Goal: Feedback & Contribution: Leave review/rating

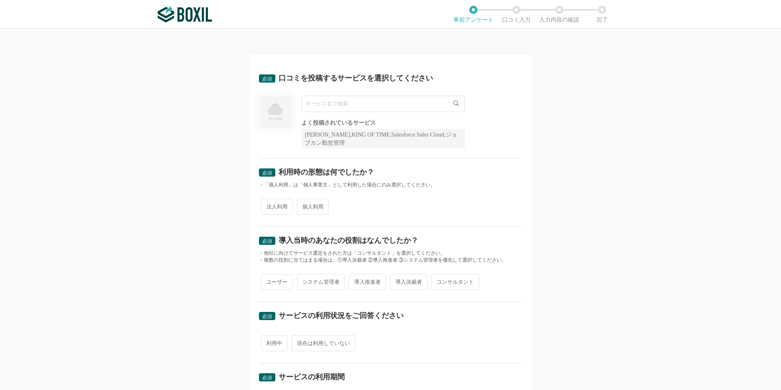
click at [334, 105] on input "text" at bounding box center [382, 104] width 163 height 16
click at [454, 102] on icon at bounding box center [455, 102] width 5 height 5
click at [276, 212] on span "法人利用" at bounding box center [277, 207] width 32 height 16
click at [268, 205] on input "法人利用" at bounding box center [265, 202] width 5 height 5
radio input "true"
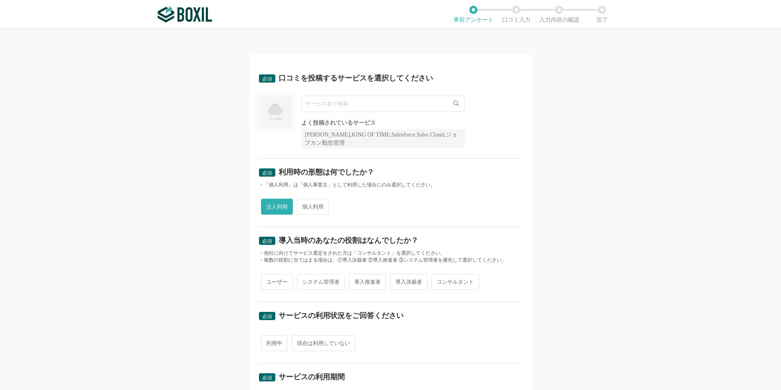
click at [417, 213] on div "法人利用 個人利用" at bounding box center [390, 206] width 263 height 20
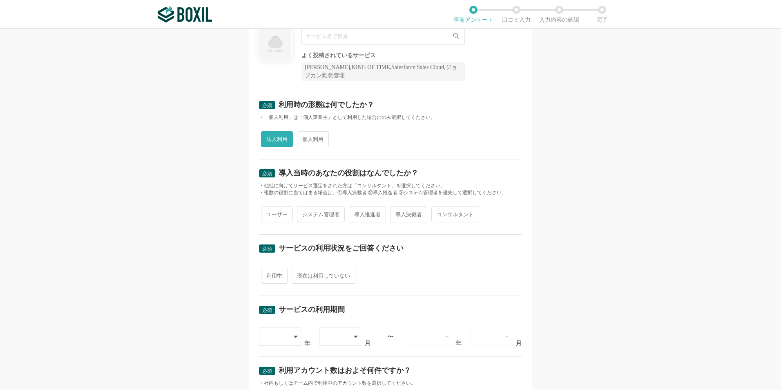
scroll to position [68, 0]
click at [359, 219] on span "導入推進者" at bounding box center [367, 213] width 37 height 16
click at [356, 212] on input "導入推進者" at bounding box center [353, 209] width 5 height 5
radio input "true"
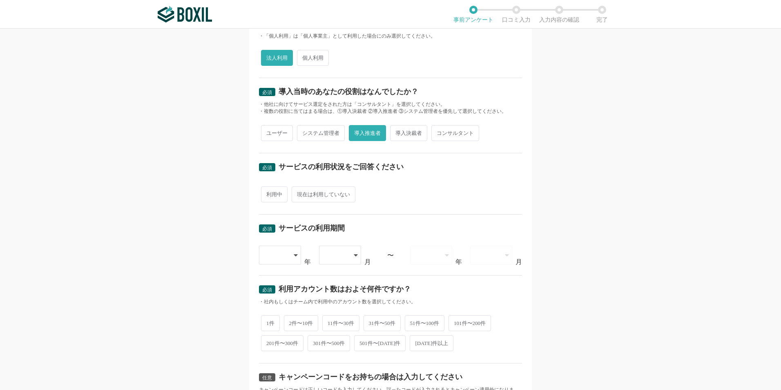
scroll to position [150, 0]
click at [278, 196] on span "利用中" at bounding box center [274, 193] width 27 height 16
click at [268, 192] on input "利用中" at bounding box center [265, 188] width 5 height 5
radio input "true"
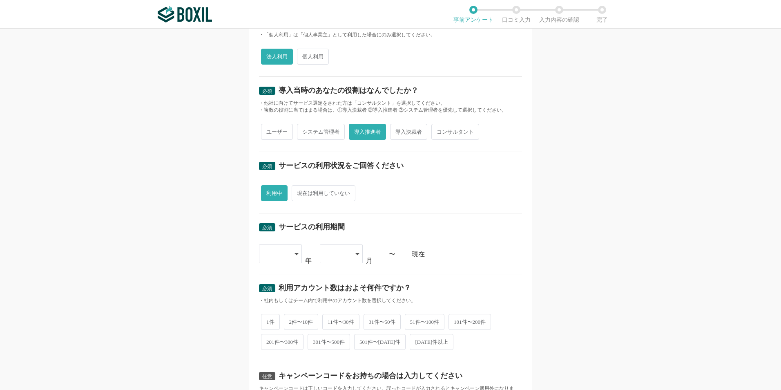
click at [425, 198] on div "利用中 現在は利用していない" at bounding box center [390, 193] width 263 height 20
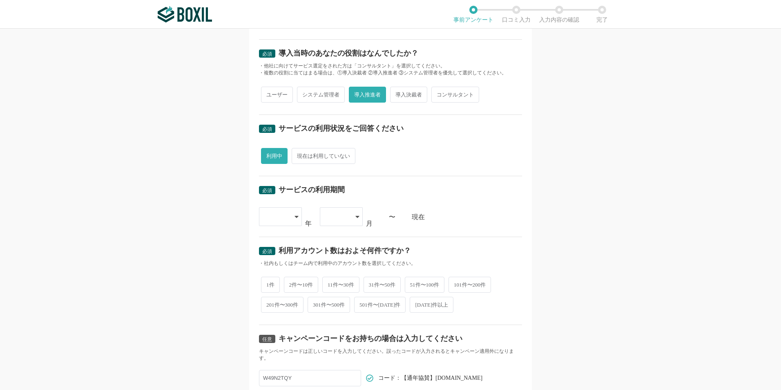
scroll to position [191, 0]
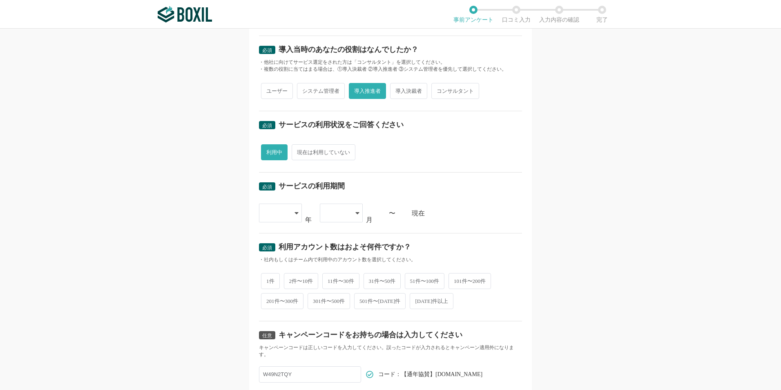
click at [295, 214] on icon at bounding box center [297, 213] width 4 height 7
drag, startPoint x: 276, startPoint y: 308, endPoint x: 268, endPoint y: 302, distance: 10.3
click at [277, 308] on span "[DATE]" at bounding box center [276, 311] width 21 height 7
click at [199, 265] on div "必須 口コミを投稿するサービスを選択してください よく投稿されているサービス Sansan,KING OF TIME,Salesforce Sales Clo…" at bounding box center [390, 209] width 781 height 361
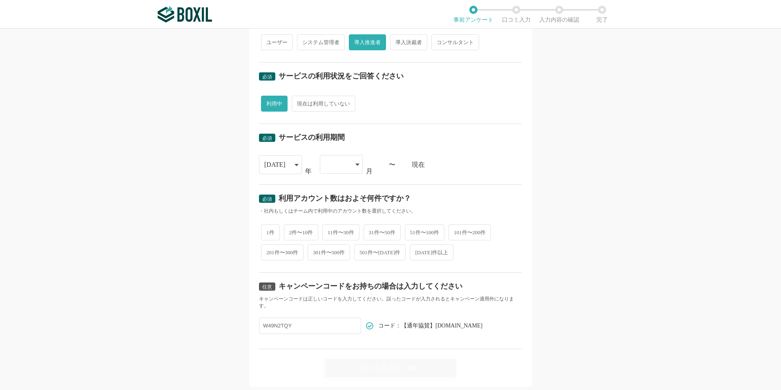
scroll to position [245, 0]
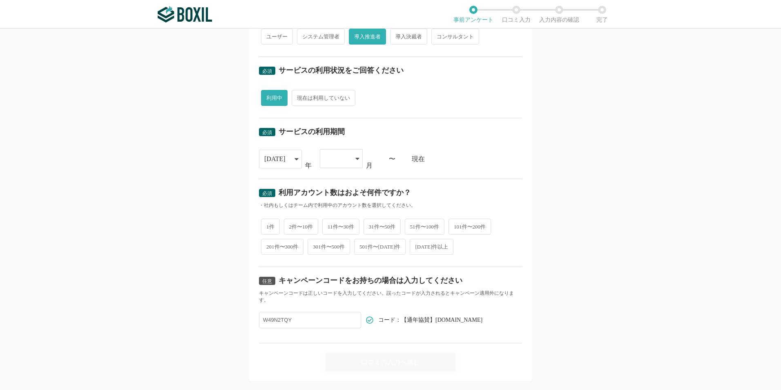
click at [299, 220] on span "2件〜10件" at bounding box center [301, 227] width 35 height 16
click at [291, 220] on input "2件〜10件" at bounding box center [288, 222] width 5 height 5
radio input "true"
click at [559, 245] on div "必須 口コミを投稿するサービスを選択してください よく投稿されているサービス Sansan,KING OF TIME,Salesforce Sales Clo…" at bounding box center [390, 209] width 781 height 361
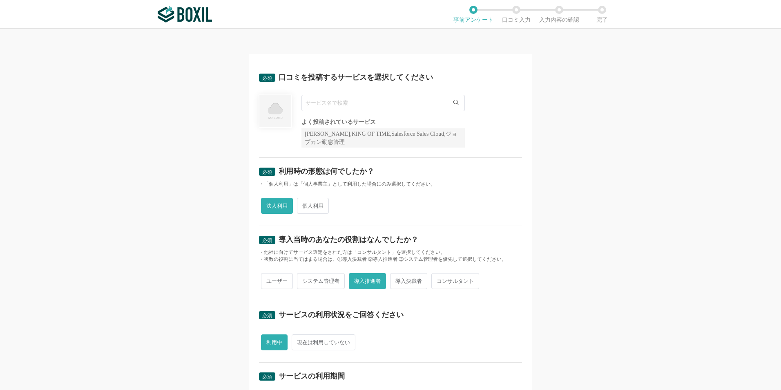
scroll to position [0, 0]
click at [373, 105] on input "text" at bounding box center [382, 104] width 163 height 16
type input "m"
type input "メディア博士"
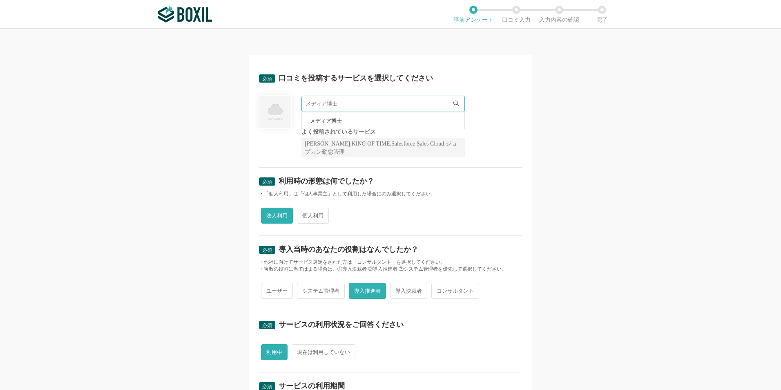
click at [326, 119] on span "メディア博士" at bounding box center [326, 120] width 32 height 5
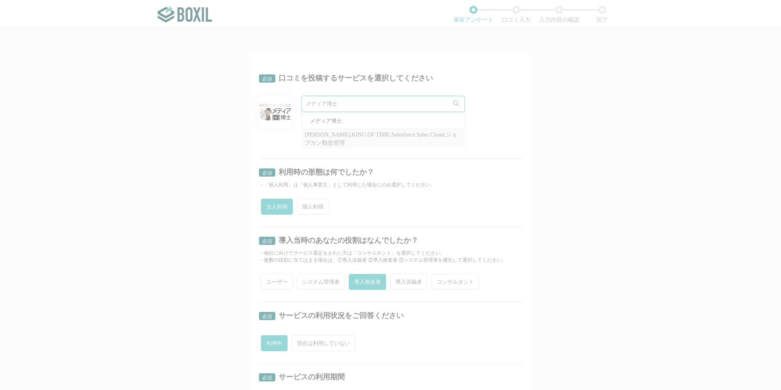
radio input "false"
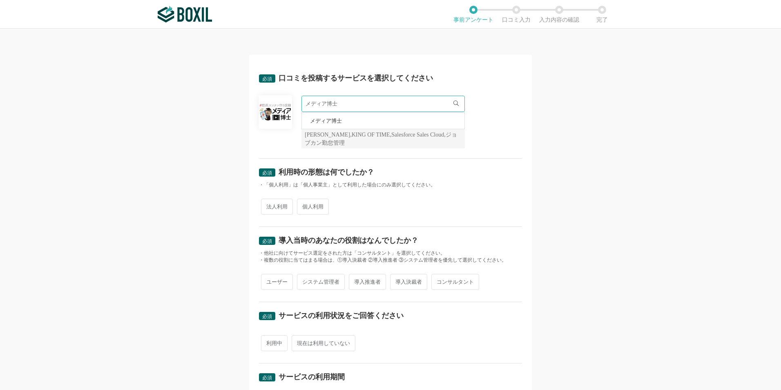
click at [550, 157] on div "必須 口コミを投稿するサービスを選択してください メディア博士 メディア博士 よく投稿されているサービス Sansan,KING OF TIME,Salesf…" at bounding box center [390, 209] width 781 height 361
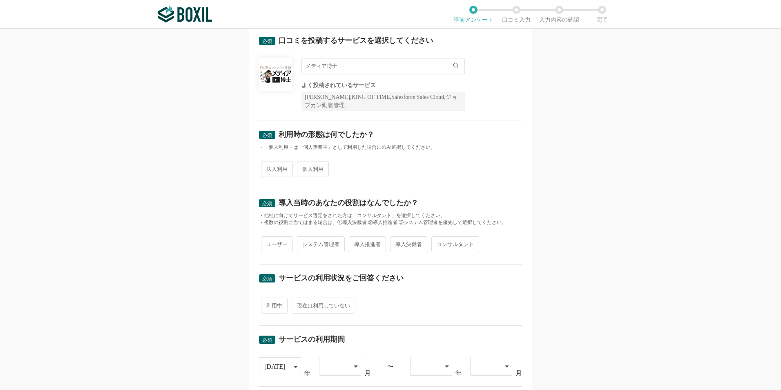
scroll to position [30, 0]
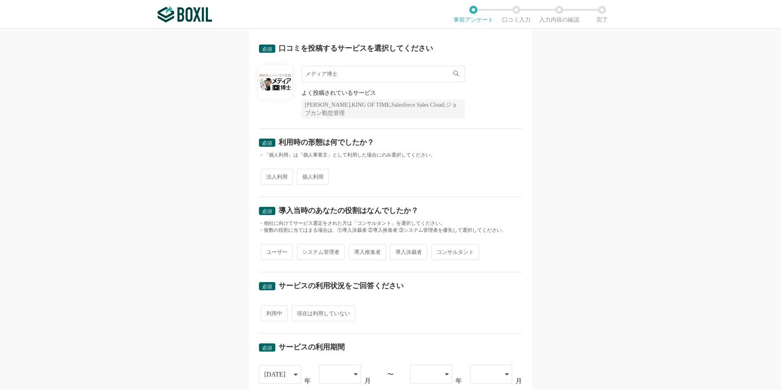
click at [279, 176] on span "法人利用" at bounding box center [277, 177] width 32 height 16
click at [268, 175] on input "法人利用" at bounding box center [265, 172] width 5 height 5
radio input "true"
drag, startPoint x: 560, startPoint y: 191, endPoint x: 511, endPoint y: 189, distance: 48.6
click at [559, 191] on div "必須 口コミを投稿するサービスを選択してください メディア博士 メディア博士 よく投稿されているサービス Sansan,KING OF TIME,Salesf…" at bounding box center [390, 209] width 781 height 361
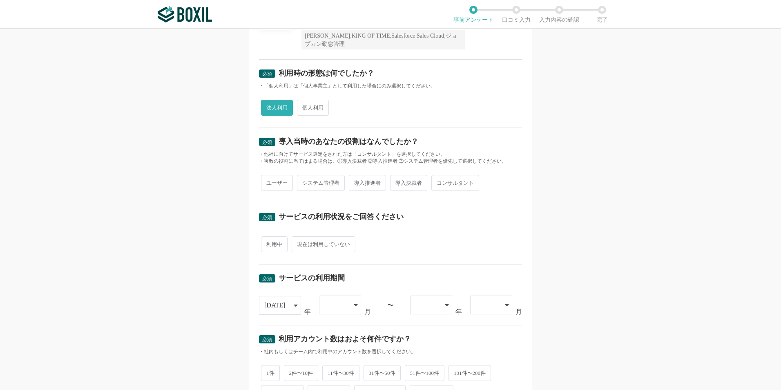
scroll to position [112, 0]
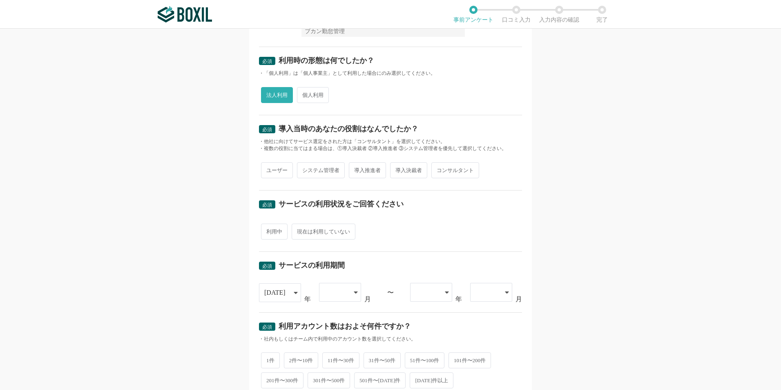
click at [358, 174] on span "導入推進者" at bounding box center [367, 170] width 37 height 16
click at [356, 169] on input "導入推進者" at bounding box center [353, 165] width 5 height 5
radio input "true"
click at [521, 177] on div "必須 口コミを投稿するサービスを選択してください メディア博士 メディア博士 よく投稿されているサービス Sansan,KING OF TIME,Salesf…" at bounding box center [390, 228] width 283 height 571
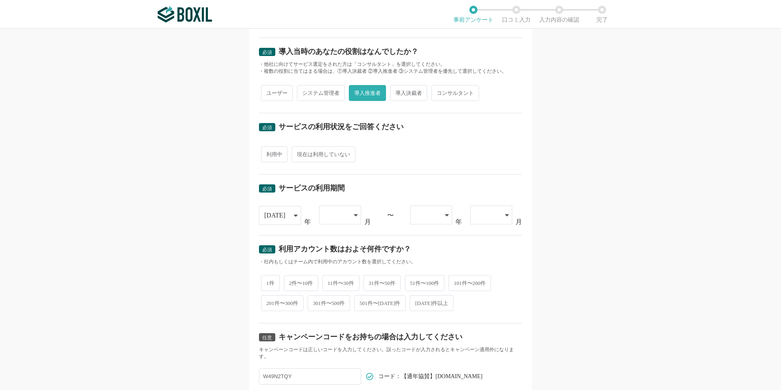
scroll to position [193, 0]
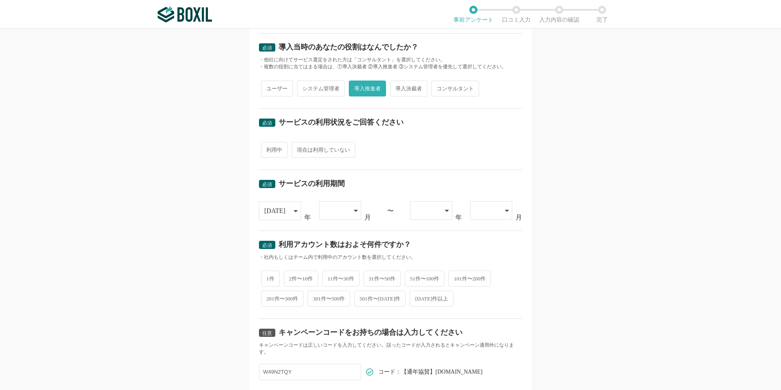
click at [274, 154] on span "利用中" at bounding box center [274, 150] width 27 height 16
click at [268, 148] on input "利用中" at bounding box center [265, 145] width 5 height 5
radio input "true"
click at [547, 181] on div "必須 口コミを投稿するサービスを選択してください メディア博士 メディア博士 よく投稿されているサービス Sansan,KING OF TIME,Salesf…" at bounding box center [390, 209] width 781 height 361
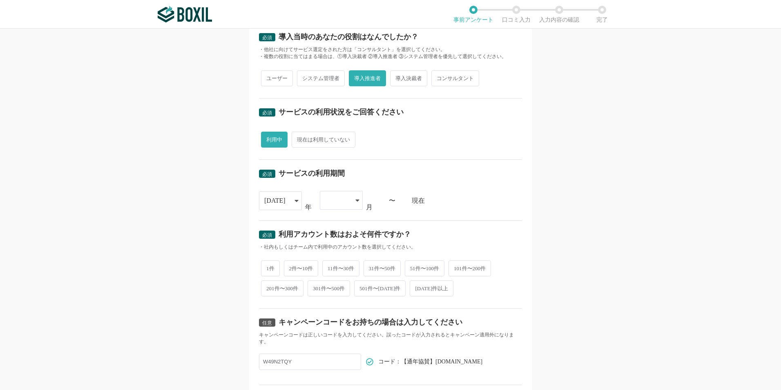
scroll to position [248, 0]
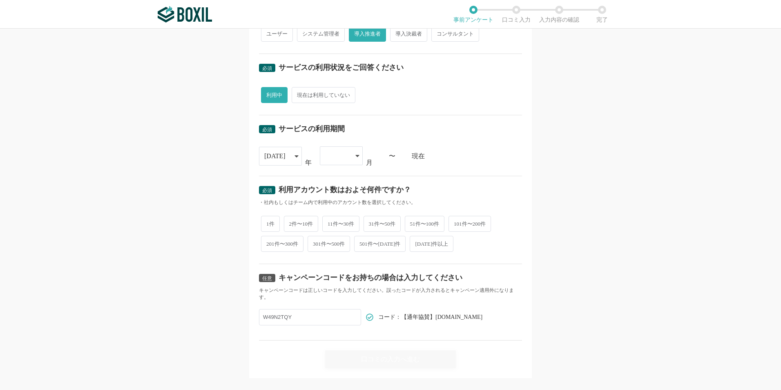
click at [351, 156] on div at bounding box center [341, 155] width 43 height 19
click at [607, 213] on div "必須 口コミを投稿するサービスを選択してください メディア博士 メディア博士 よく投稿されているサービス Sansan,KING OF TIME,Salesf…" at bounding box center [390, 209] width 781 height 361
click at [289, 224] on span "2件〜10件" at bounding box center [301, 224] width 35 height 16
click at [289, 222] on input "2件〜10件" at bounding box center [288, 219] width 5 height 5
radio input "true"
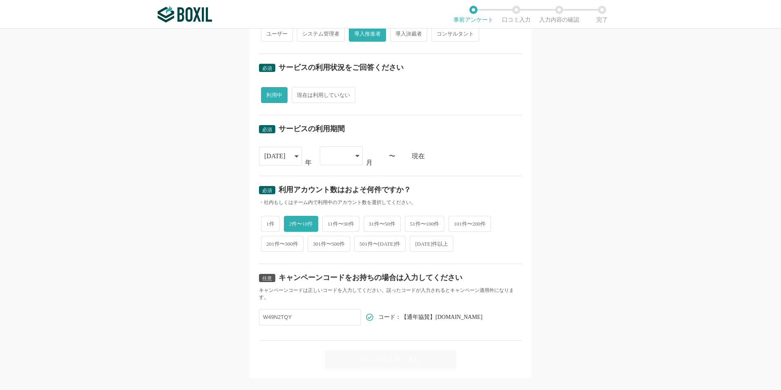
drag, startPoint x: 622, startPoint y: 268, endPoint x: 553, endPoint y: 265, distance: 68.7
click at [618, 267] on div "必須 口コミを投稿するサービスを選択してください メディア博士 メディア博士 よく投稿されているサービス Sansan,KING OF TIME,Salesf…" at bounding box center [390, 209] width 781 height 361
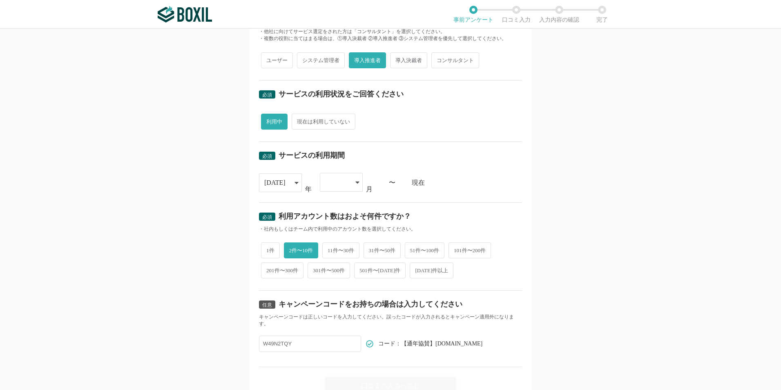
scroll to position [221, 0]
drag, startPoint x: 294, startPoint y: 184, endPoint x: 292, endPoint y: 189, distance: 5.6
click at [295, 184] on icon at bounding box center [297, 183] width 4 height 7
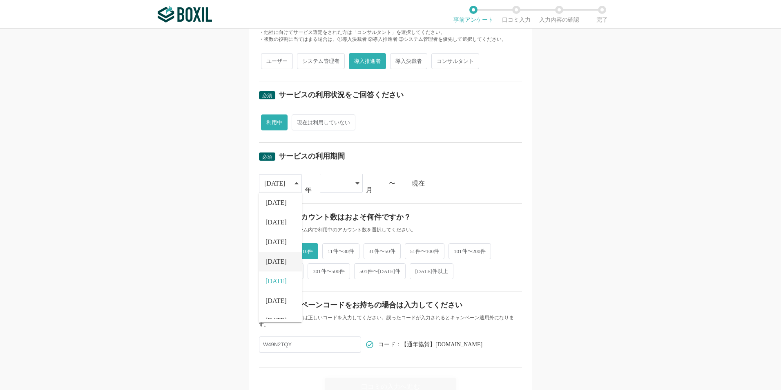
click at [276, 258] on span "[DATE]" at bounding box center [276, 261] width 21 height 7
click at [350, 188] on div at bounding box center [341, 183] width 43 height 19
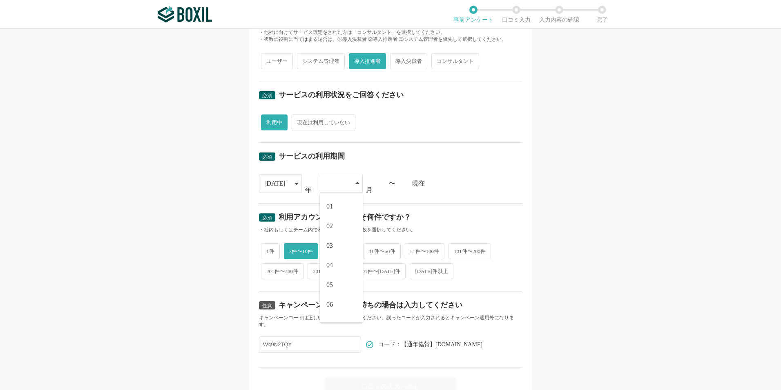
drag, startPoint x: 336, startPoint y: 207, endPoint x: 502, endPoint y: 210, distance: 165.9
click at [337, 207] on li "01" at bounding box center [341, 206] width 43 height 20
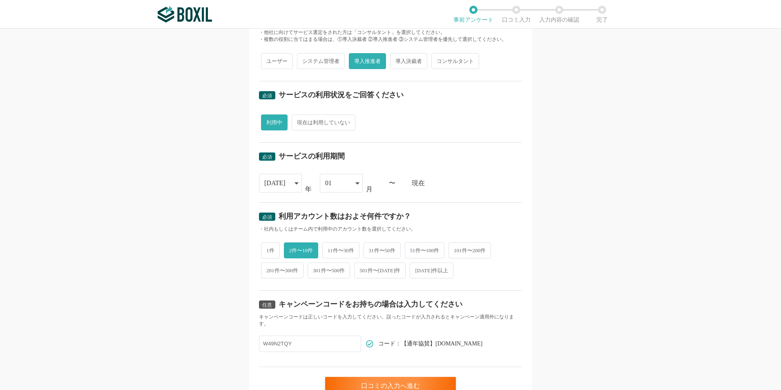
drag, startPoint x: 548, startPoint y: 207, endPoint x: 565, endPoint y: 224, distance: 24.8
click at [548, 207] on div "必須 口コミを投稿するサービスを選択してください メディア博士 メディア博士 よく投稿されているサービス Sansan,KING OF TIME,Salesf…" at bounding box center [390, 209] width 781 height 361
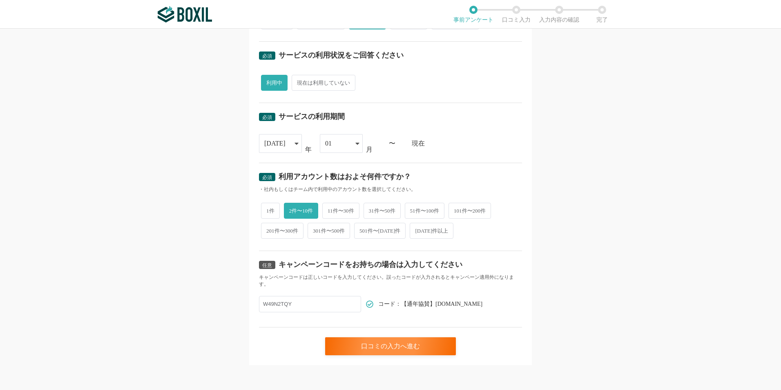
scroll to position [261, 0]
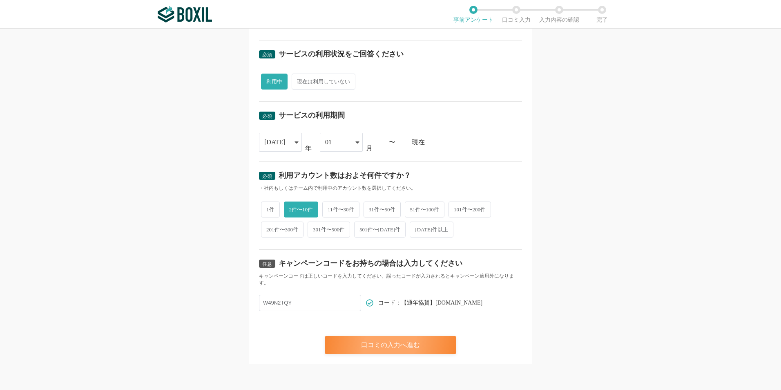
click at [409, 349] on div "口コミの入力へ進む" at bounding box center [390, 345] width 131 height 18
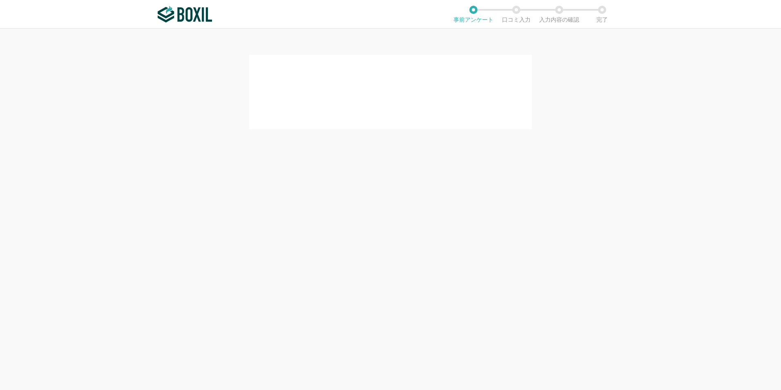
scroll to position [0, 0]
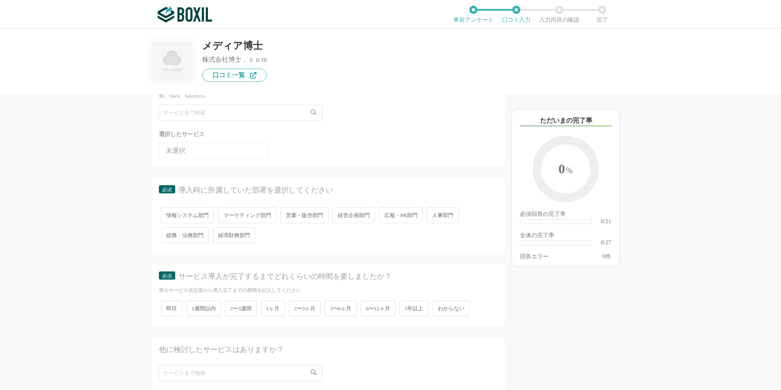
scroll to position [54, 0]
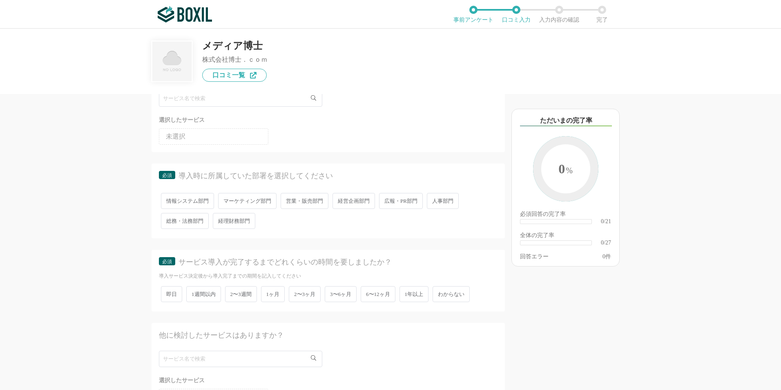
click at [314, 206] on span "営業・販売部門" at bounding box center [305, 201] width 48 height 16
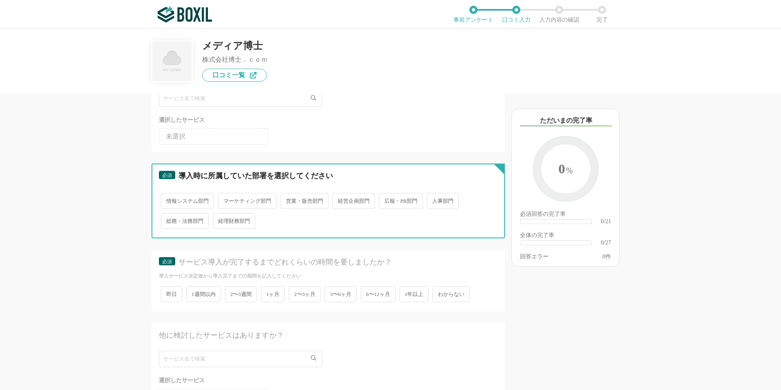
click at [288, 199] on input "営業・販売部門" at bounding box center [285, 196] width 5 height 5
radio input "true"
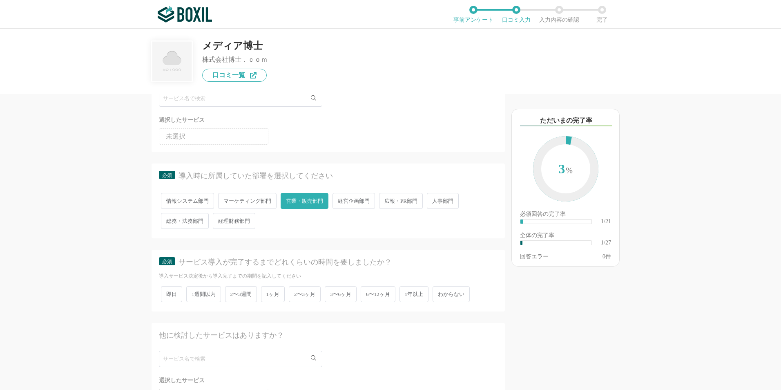
click at [401, 203] on span "広報・PR部門" at bounding box center [401, 201] width 44 height 16
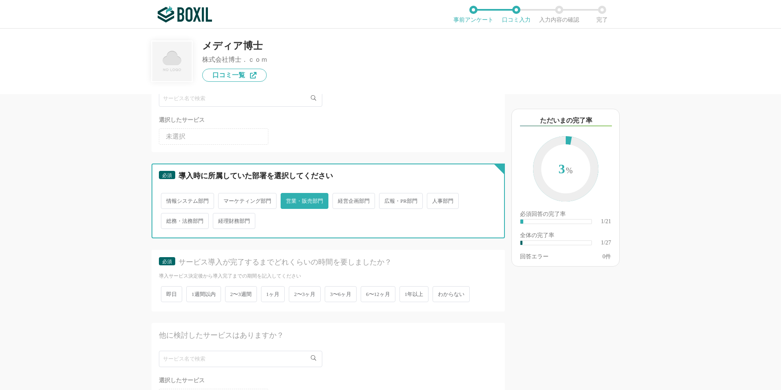
click at [386, 199] on input "広報・PR部門" at bounding box center [383, 196] width 5 height 5
radio input "true"
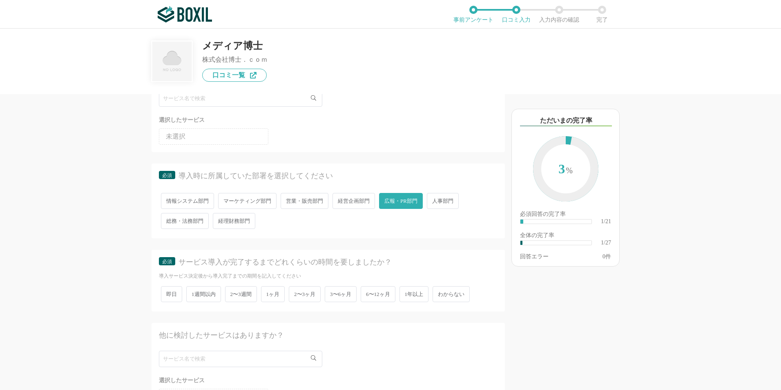
click at [114, 240] on div "他のサービス・ツールと連携していますか？ ※複数選択可 例：Slack、Salesforce 選択したサービス 未選択 必須 導入時に所属していた部署を選択し…" at bounding box center [300, 242] width 408 height 296
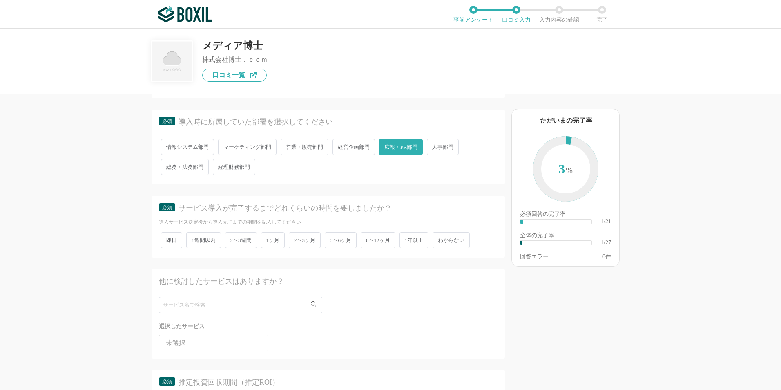
scroll to position [109, 0]
click at [317, 243] on span "2〜3ヶ月" at bounding box center [305, 239] width 32 height 16
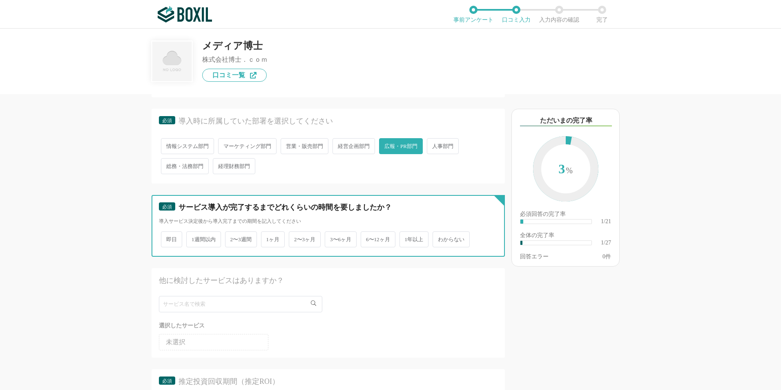
click at [296, 238] on input "2〜3ヶ月" at bounding box center [293, 234] width 5 height 5
radio input "true"
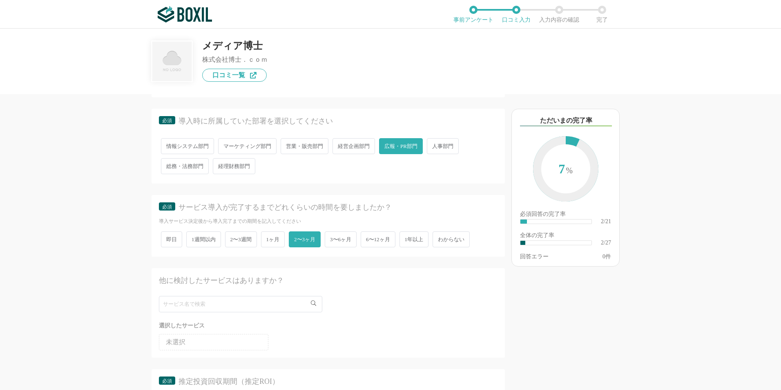
click at [105, 257] on div "他のサービス・ツールと連携していますか？ ※複数選択可 例：Slack、Salesforce 選択したサービス 未選択 必須 導入時に所属していた部署を選択し…" at bounding box center [300, 242] width 408 height 296
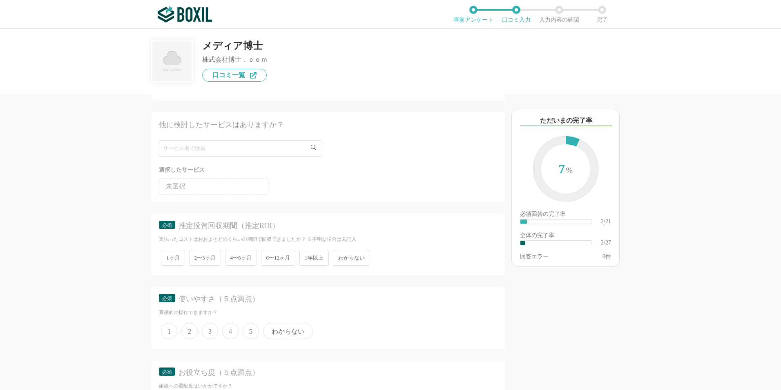
scroll to position [272, 0]
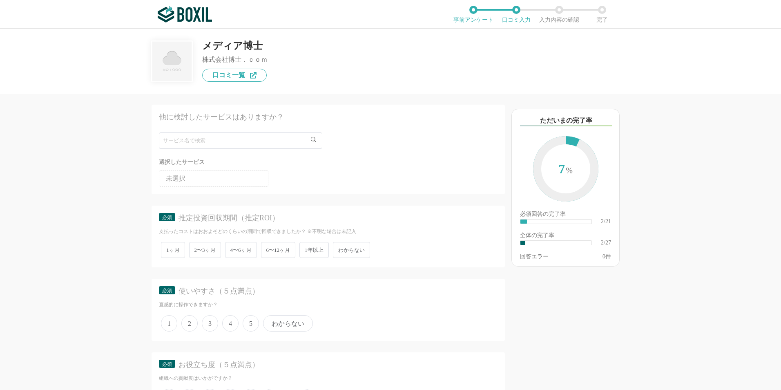
click at [348, 250] on span "わからない" at bounding box center [351, 250] width 37 height 16
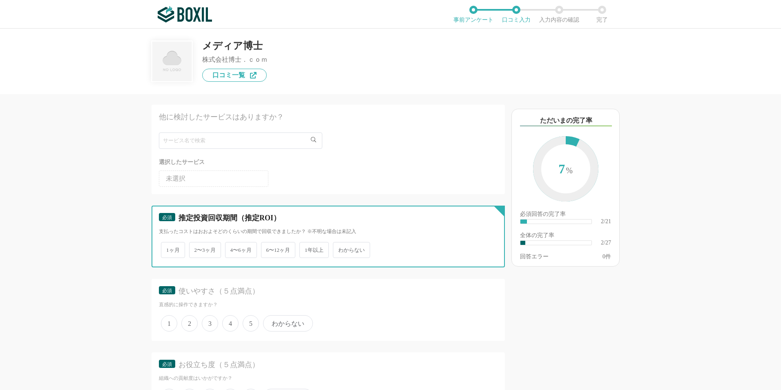
click at [340, 248] on input "わからない" at bounding box center [337, 245] width 5 height 5
radio input "true"
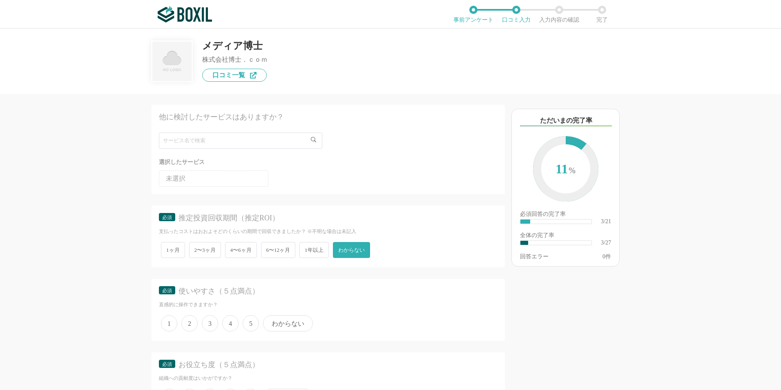
click at [125, 287] on div "他のサービス・ツールと連携していますか？ ※複数選択可 例：Slack、Salesforce 選択したサービス 未選択 必須 導入時に所属していた部署を選択し…" at bounding box center [300, 242] width 408 height 296
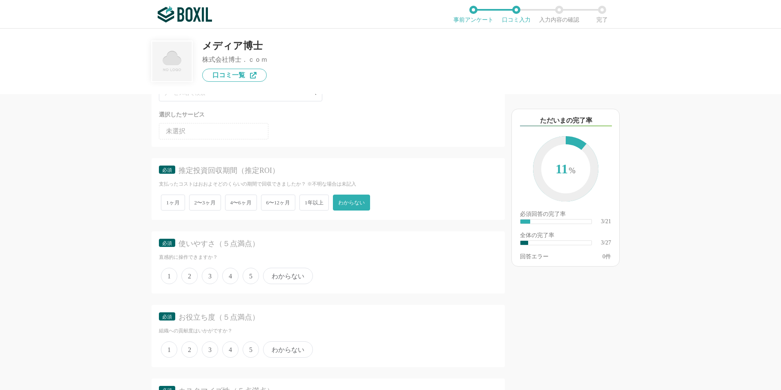
scroll to position [327, 0]
click at [234, 271] on span "4" at bounding box center [230, 269] width 16 height 16
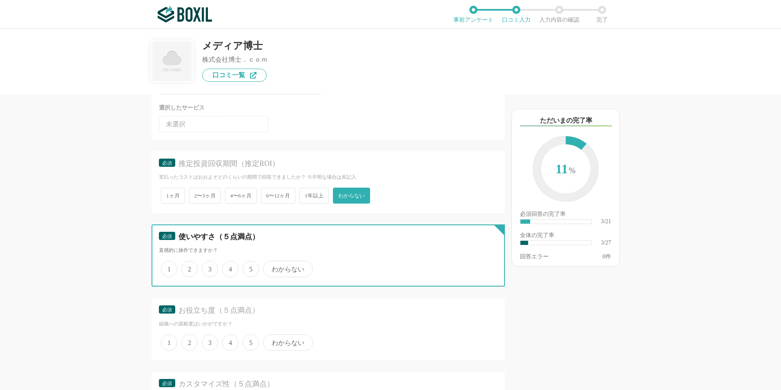
click at [230, 267] on input "4" at bounding box center [226, 264] width 5 height 5
radio input "true"
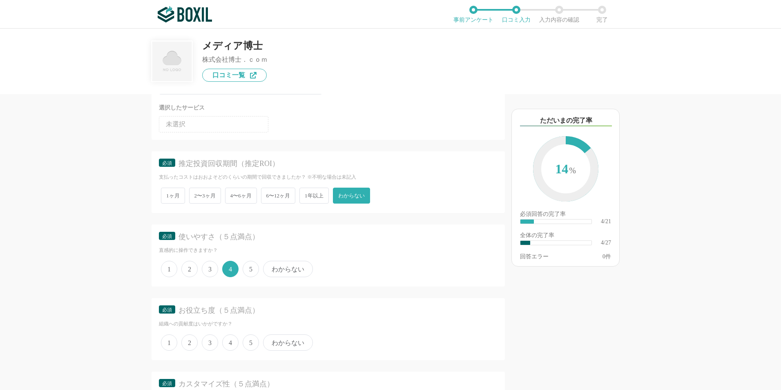
click at [96, 273] on div "他のサービス・ツールと連携していますか？ ※複数選択可 例：Slack、Salesforce 選択したサービス 未選択 必須 導入時に所属していた部署を選択し…" at bounding box center [300, 242] width 408 height 296
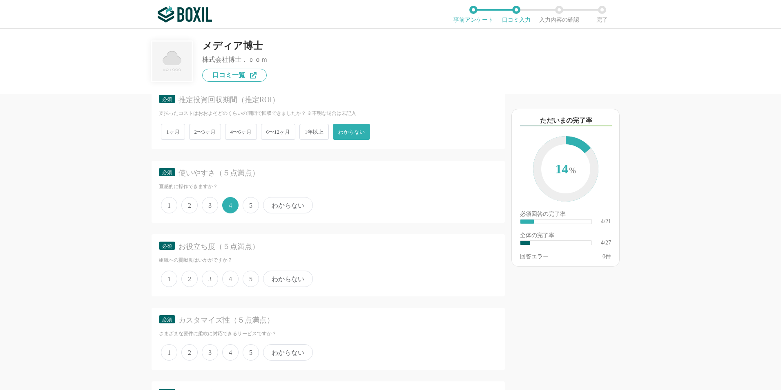
scroll to position [395, 0]
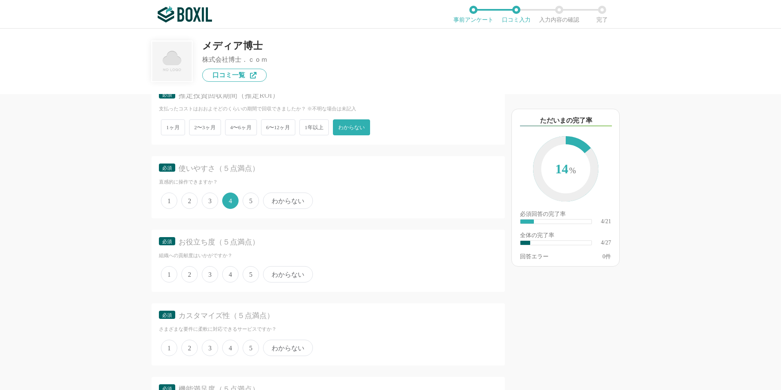
click at [247, 274] on span "5" at bounding box center [251, 274] width 16 height 16
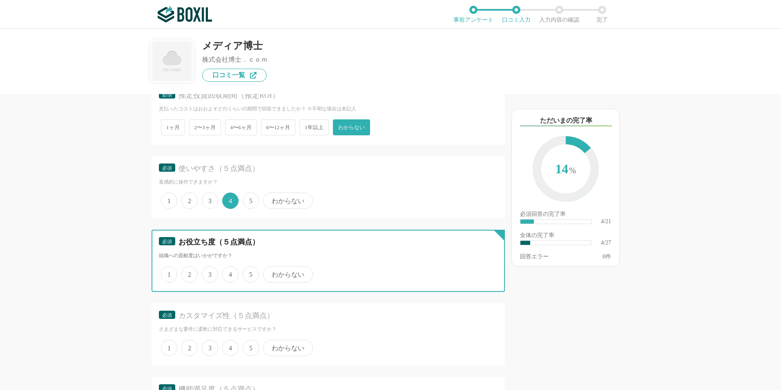
click at [247, 272] on input "5" at bounding box center [247, 269] width 5 height 5
radio input "true"
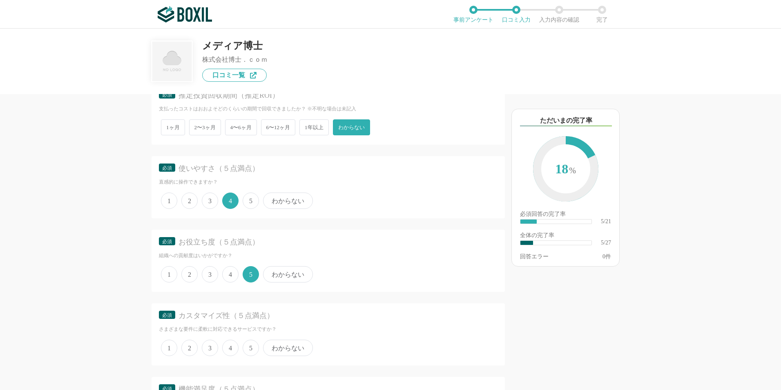
click at [122, 282] on div "他のサービス・ツールと連携していますか？ ※複数選択可 例：Slack、Salesforce 選択したサービス 未選択 必須 導入時に所属していた部署を選択し…" at bounding box center [300, 242] width 408 height 296
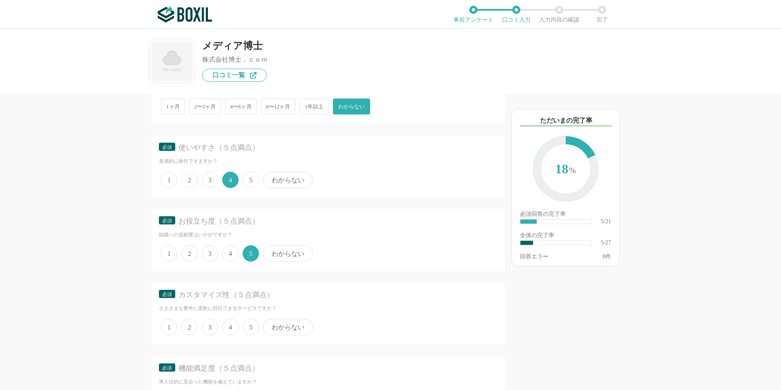
scroll to position [463, 0]
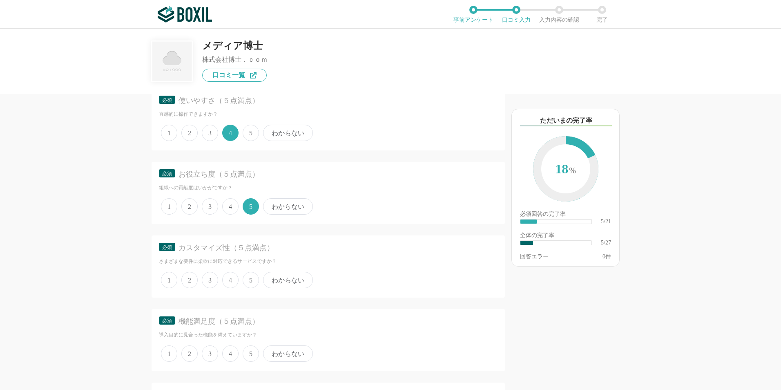
click at [233, 282] on span "4" at bounding box center [230, 280] width 16 height 16
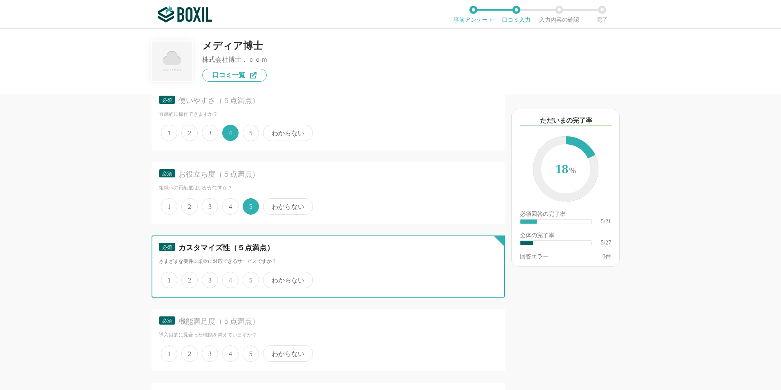
click at [230, 278] on input "4" at bounding box center [226, 275] width 5 height 5
radio input "true"
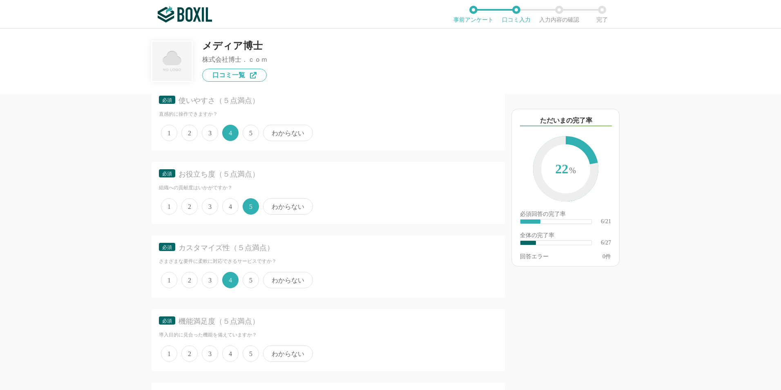
click at [98, 277] on div "他のサービス・ツールと連携していますか？ ※複数選択可 例：Slack、Salesforce 選択したサービス 未選択 必須 導入時に所属していた部署を選択し…" at bounding box center [300, 242] width 408 height 296
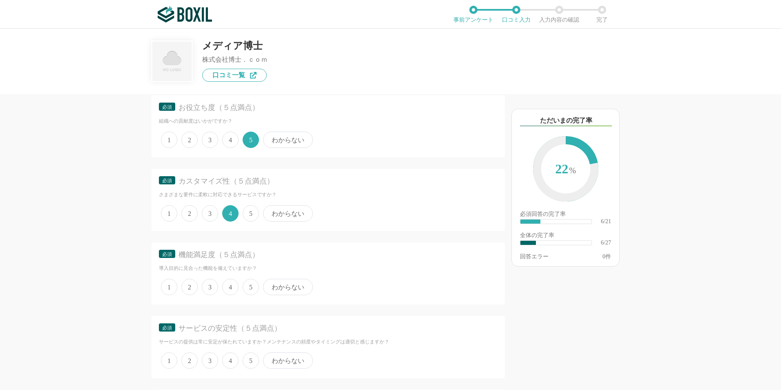
scroll to position [531, 0]
click at [228, 285] on span "4" at bounding box center [230, 285] width 16 height 16
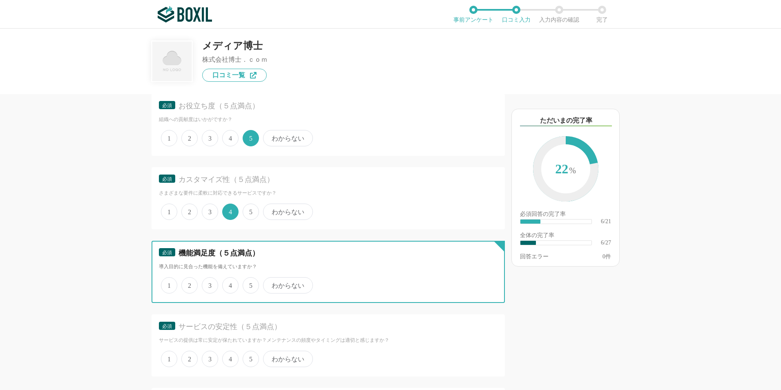
click at [228, 283] on input "4" at bounding box center [226, 280] width 5 height 5
radio input "true"
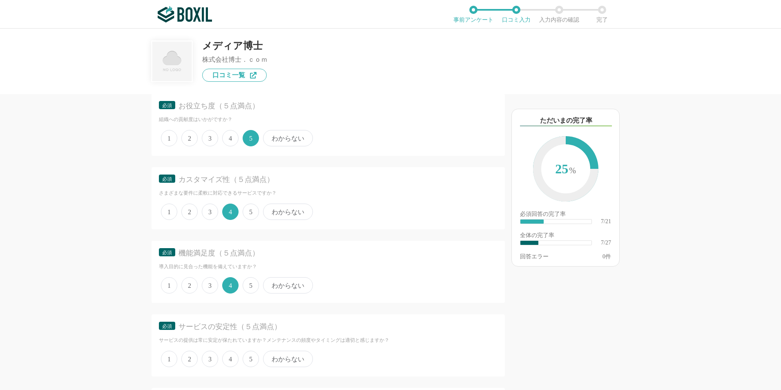
click at [111, 278] on div "他のサービス・ツールと連携していますか？ ※複数選択可 例：Slack、Salesforce 選択したサービス 未選択 必須 導入時に所属していた部署を選択し…" at bounding box center [300, 242] width 408 height 296
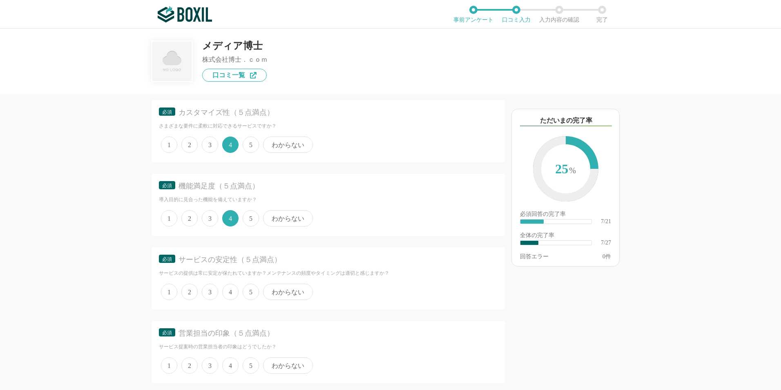
scroll to position [599, 0]
click at [227, 292] on span "4" at bounding box center [230, 290] width 16 height 16
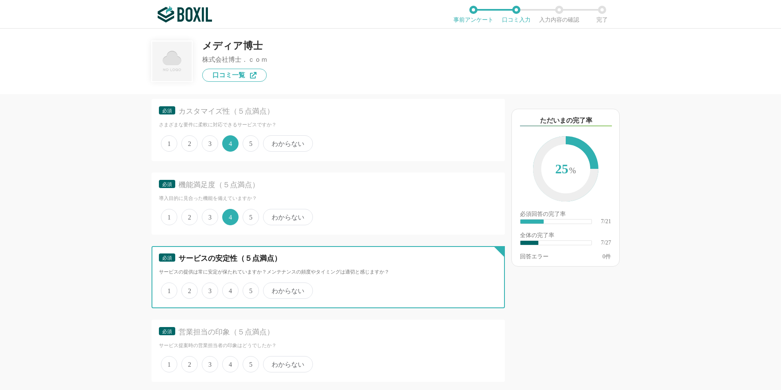
click at [227, 289] on input "4" at bounding box center [226, 285] width 5 height 5
radio input "true"
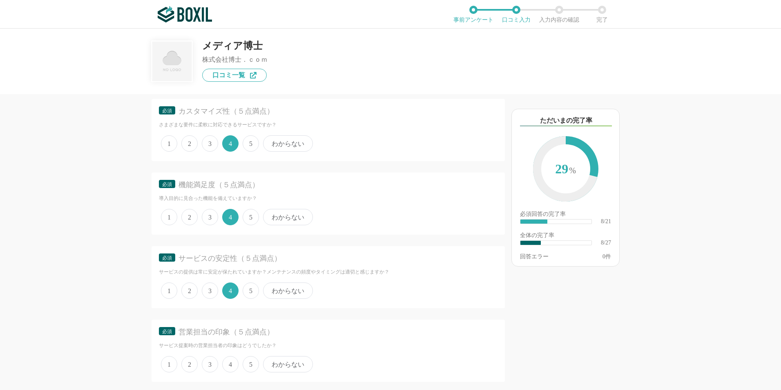
click at [85, 271] on div "他のサービス・ツールと連携していますか？ ※複数選択可 例：Slack、Salesforce 選択したサービス 未選択 必須 導入時に所属していた部署を選択し…" at bounding box center [390, 209] width 781 height 361
click at [246, 298] on label "5" at bounding box center [251, 290] width 16 height 16
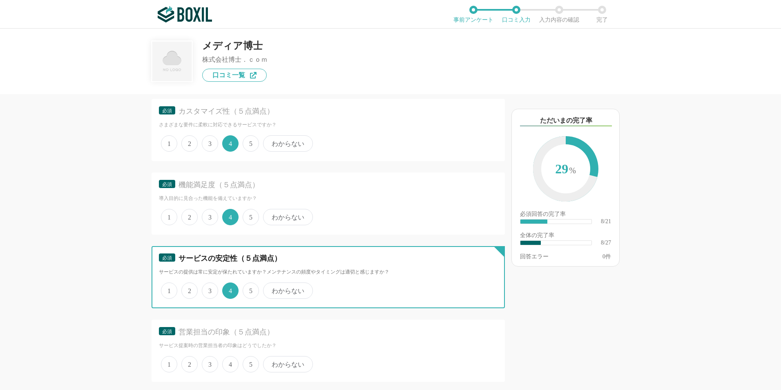
click at [246, 289] on input "5" at bounding box center [247, 285] width 5 height 5
radio input "true"
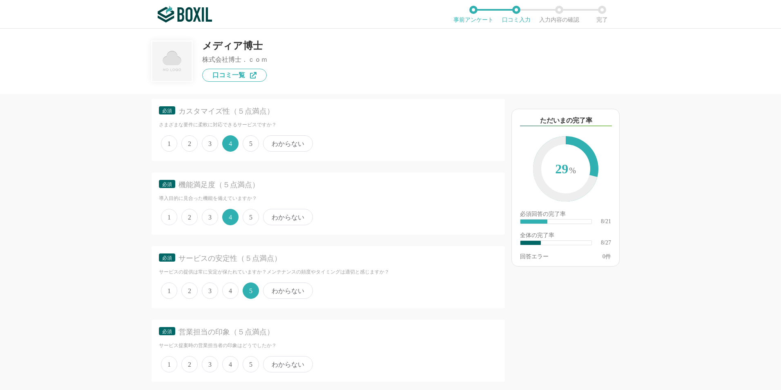
click at [107, 300] on div "他のサービス・ツールと連携していますか？ ※複数選択可 例：Slack、Salesforce 選択したサービス 未選択 必須 導入時に所属していた部署を選択し…" at bounding box center [300, 242] width 408 height 296
click at [250, 219] on span "5" at bounding box center [251, 217] width 16 height 16
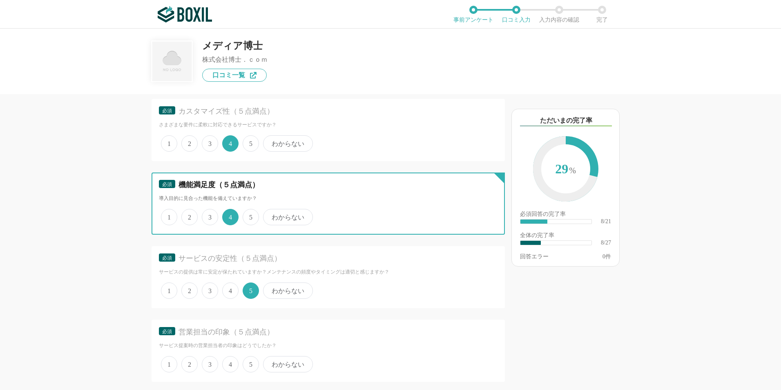
click at [250, 215] on input "5" at bounding box center [247, 212] width 5 height 5
radio input "true"
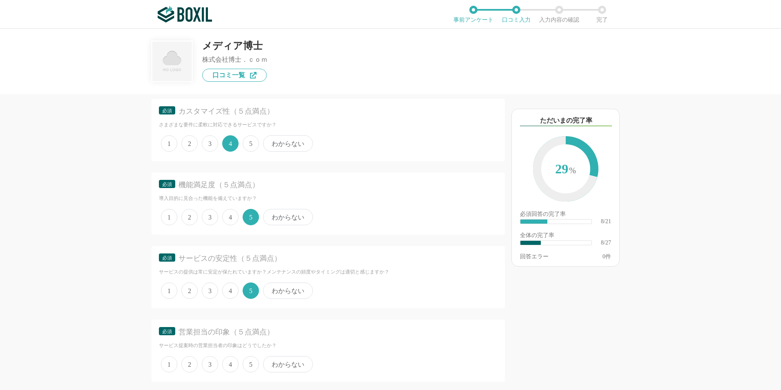
click at [96, 231] on div "他のサービス・ツールと連携していますか？ ※複数選択可 例：Slack、Salesforce 選択したサービス 未選択 必須 導入時に所属していた部署を選択し…" at bounding box center [390, 209] width 781 height 361
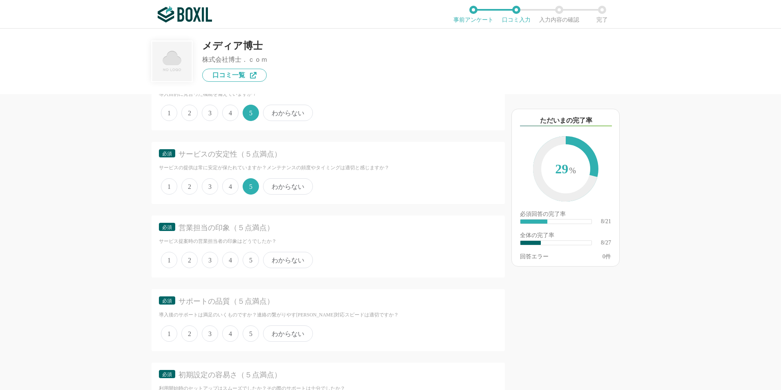
scroll to position [708, 0]
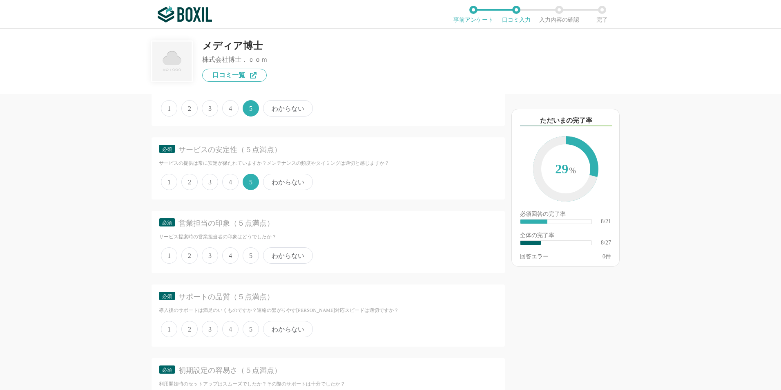
drag, startPoint x: 252, startPoint y: 254, endPoint x: 142, endPoint y: 243, distance: 110.8
click at [252, 254] on span "5" at bounding box center [251, 255] width 16 height 16
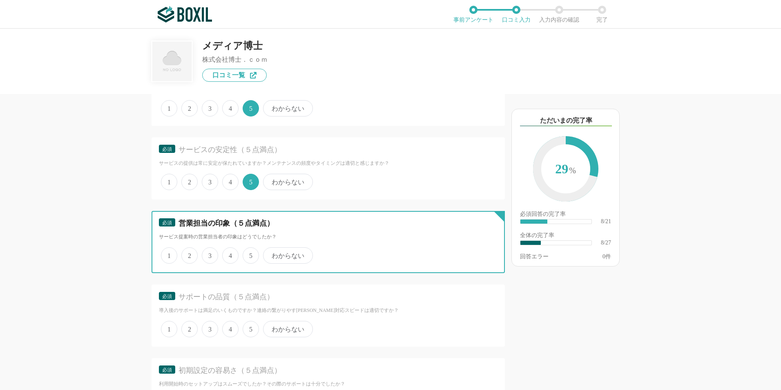
click at [250, 254] on input "5" at bounding box center [247, 250] width 5 height 5
radio input "true"
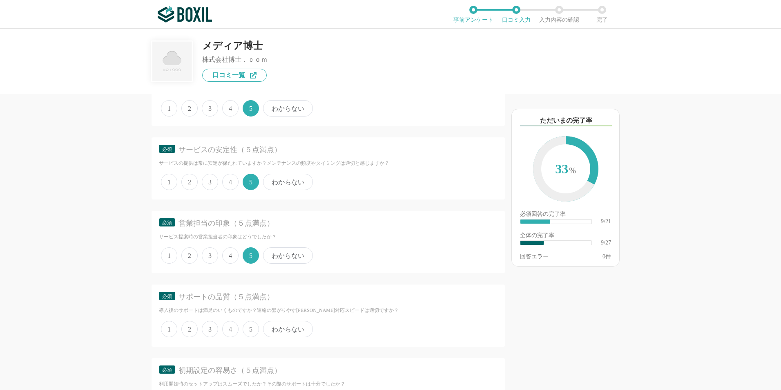
click at [102, 253] on div "他のサービス・ツールと連携していますか？ ※複数選択可 例：Slack、Salesforce 選択したサービス 未選択 必須 導入時に所属していた部署を選択し…" at bounding box center [300, 242] width 408 height 296
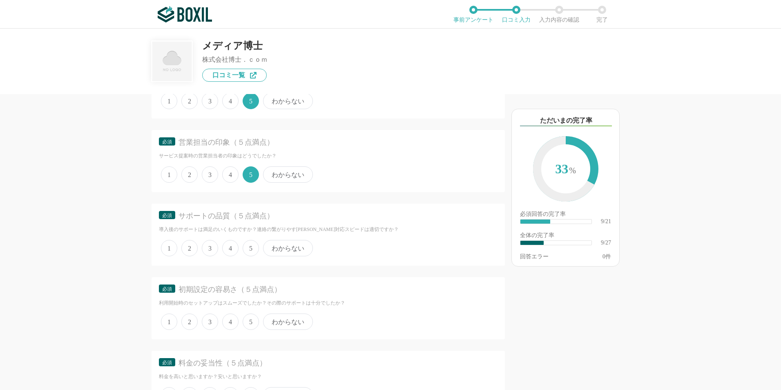
scroll to position [790, 0]
click at [249, 248] on span "5" at bounding box center [251, 247] width 16 height 16
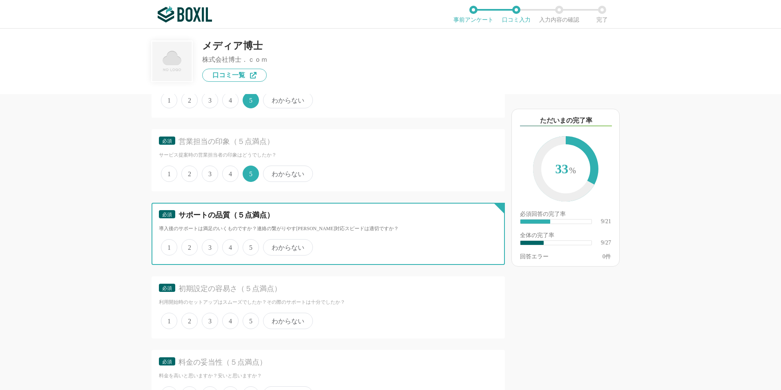
click at [249, 245] on input "5" at bounding box center [247, 242] width 5 height 5
radio input "true"
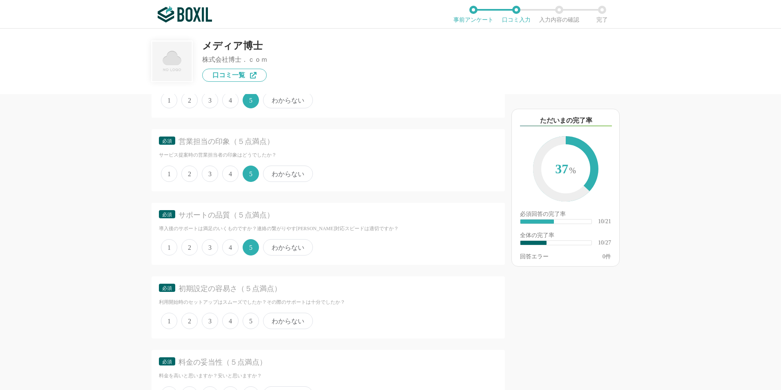
drag, startPoint x: 65, startPoint y: 252, endPoint x: 88, endPoint y: 254, distance: 23.7
click at [67, 253] on div "他のサービス・ツールと連携していますか？ ※複数選択可 例：Slack、Salesforce 選択したサービス 未選択 必須 導入時に所属していた部署を選択し…" at bounding box center [390, 209] width 781 height 361
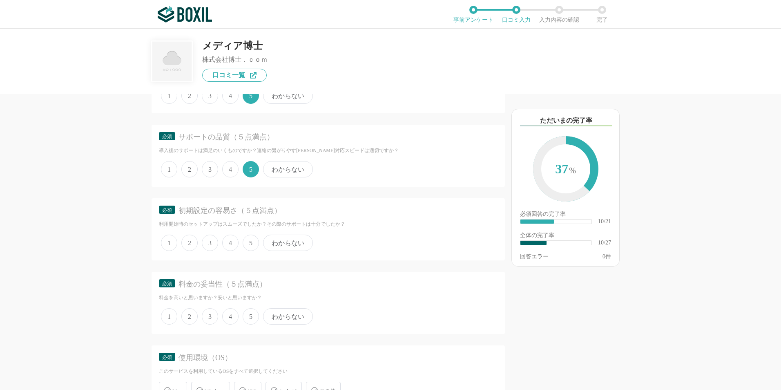
scroll to position [871, 0]
drag, startPoint x: 230, startPoint y: 245, endPoint x: 195, endPoint y: 246, distance: 34.7
click at [230, 245] on span "4" at bounding box center [230, 239] width 16 height 16
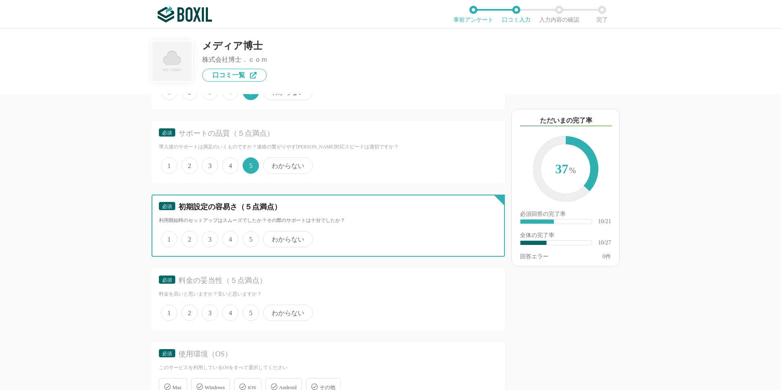
click at [230, 237] on input "4" at bounding box center [226, 234] width 5 height 5
radio input "true"
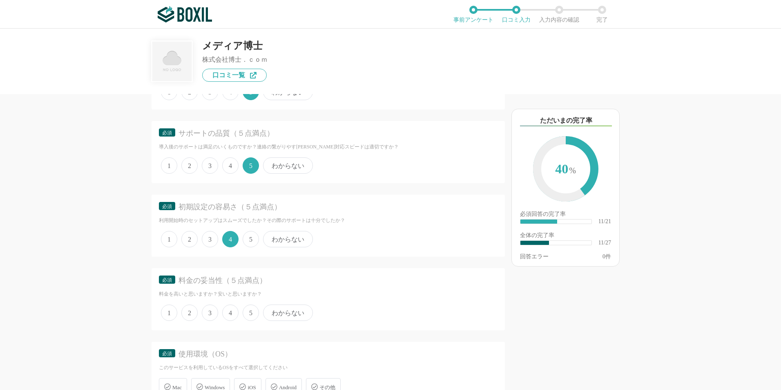
click at [107, 246] on div "他のサービス・ツールと連携していますか？ ※複数選択可 例：Slack、Salesforce 選択したサービス 未選択 必須 導入時に所属していた部署を選択し…" at bounding box center [300, 242] width 408 height 296
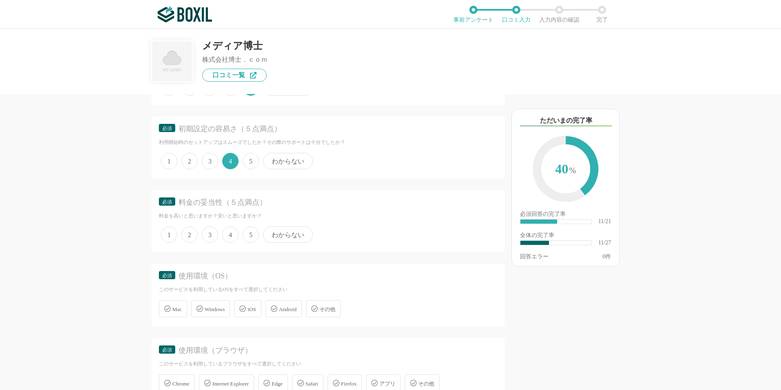
scroll to position [953, 0]
click at [272, 232] on span "わからない" at bounding box center [288, 231] width 50 height 16
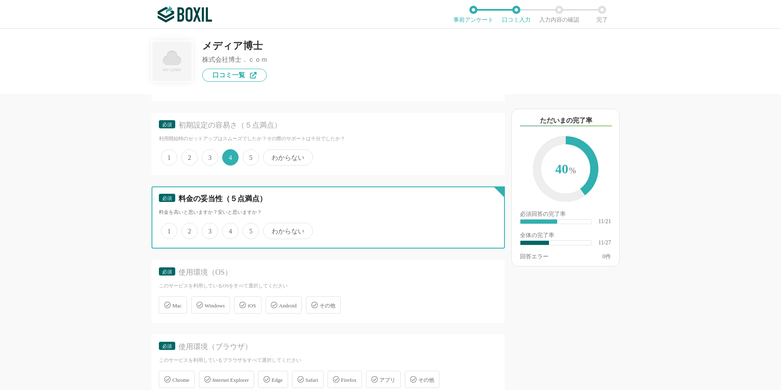
click at [270, 229] on input "わからない" at bounding box center [267, 226] width 5 height 5
radio input "true"
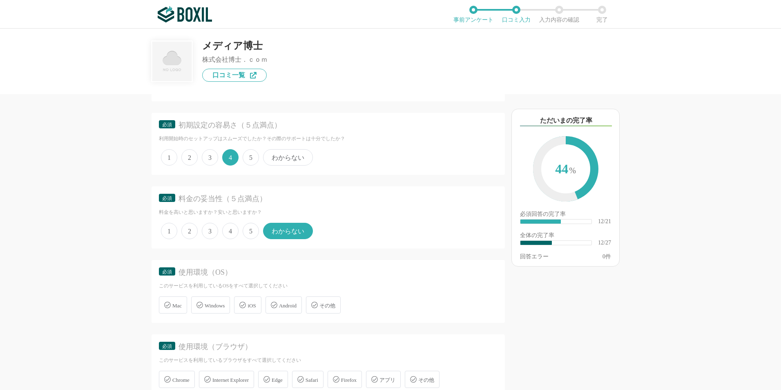
click at [97, 232] on div "他のサービス・ツールと連携していますか？ ※複数選択可 例：Slack、Salesforce 選択したサービス 未選択 必須 導入時に所属していた部署を選択し…" at bounding box center [300, 242] width 408 height 296
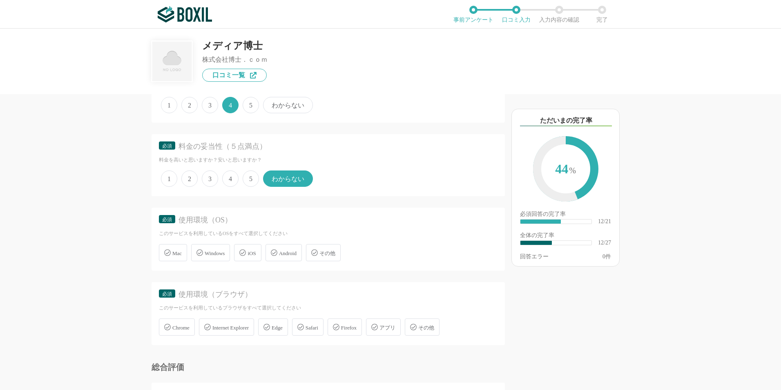
scroll to position [1008, 0]
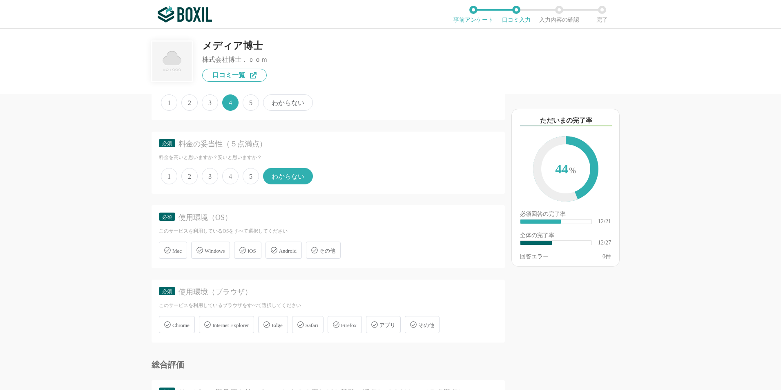
click at [219, 251] on span "Windows" at bounding box center [215, 251] width 20 height 6
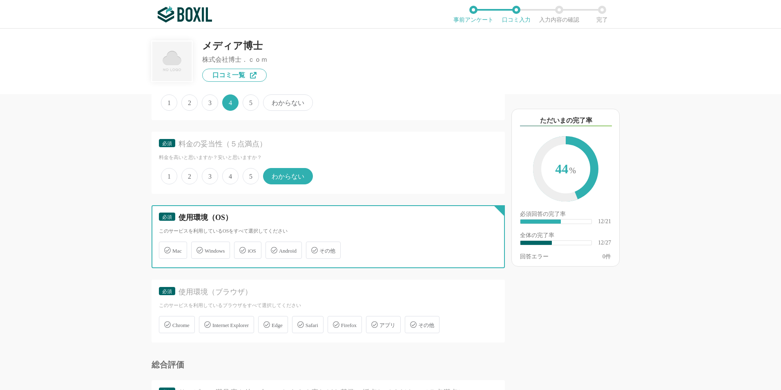
click at [198, 248] on input "Windows" at bounding box center [195, 245] width 5 height 5
checkbox input "true"
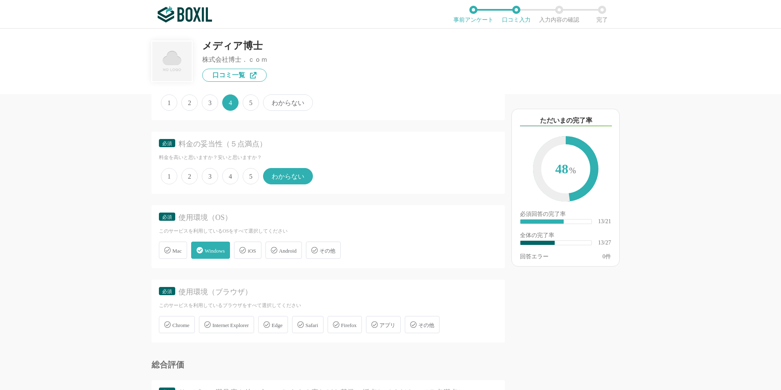
click at [120, 260] on div "他のサービス・ツールと連携していますか？ ※複数選択可 例：Slack、Salesforce 選択したサービス 未選択 必須 導入時に所属していた部署を選択し…" at bounding box center [300, 242] width 408 height 296
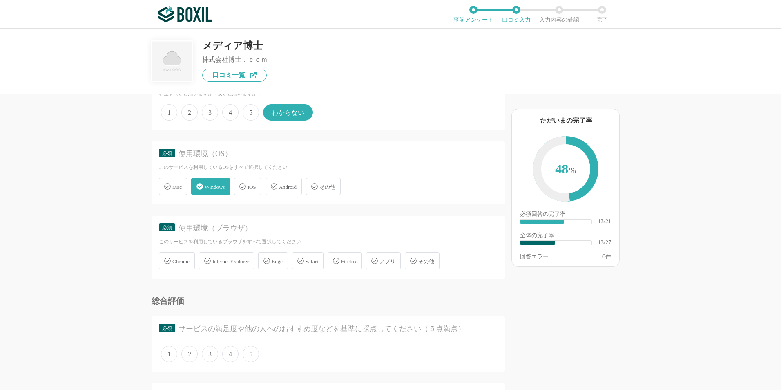
scroll to position [1075, 0]
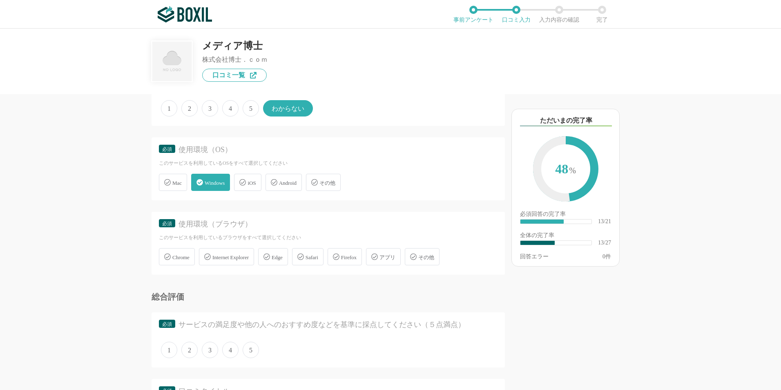
click at [350, 260] on div "Firefox" at bounding box center [345, 256] width 34 height 17
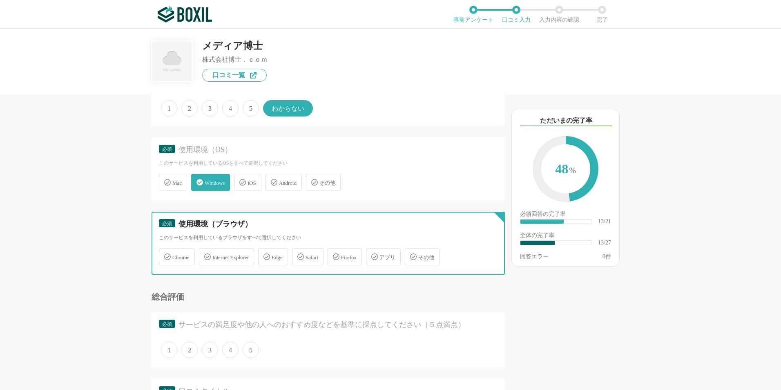
click at [335, 254] on input "Firefox" at bounding box center [331, 251] width 5 height 5
checkbox input "true"
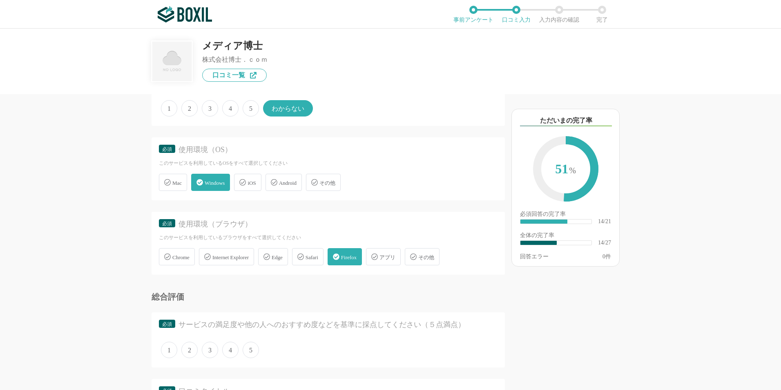
click at [133, 265] on div "他のサービス・ツールと連携していますか？ ※複数選択可 例：Slack、Salesforce 選択したサービス 未選択 必須 導入時に所属していた部署を選択し…" at bounding box center [300, 242] width 408 height 296
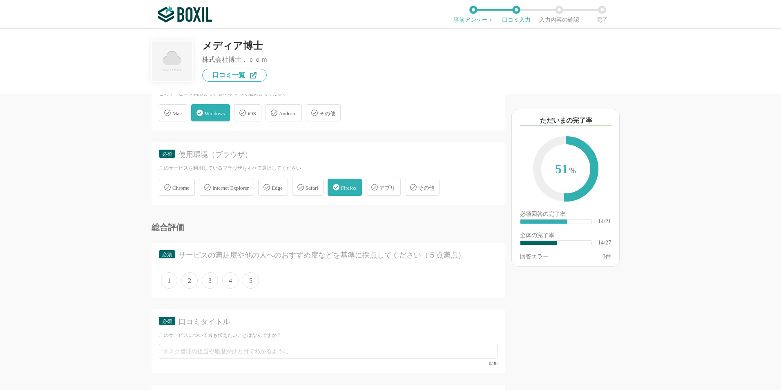
scroll to position [1157, 0]
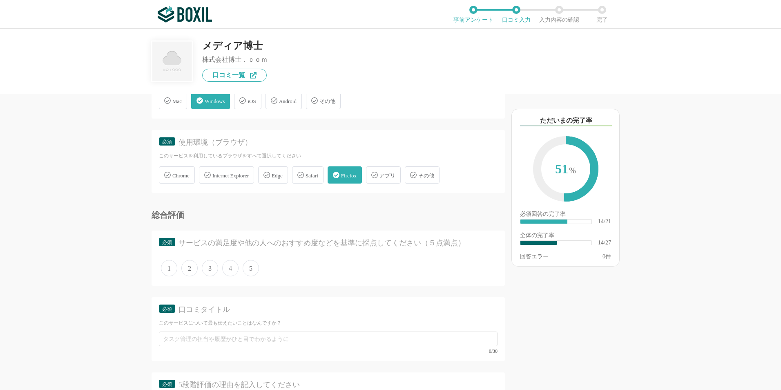
click at [254, 269] on span "5" at bounding box center [251, 268] width 16 height 16
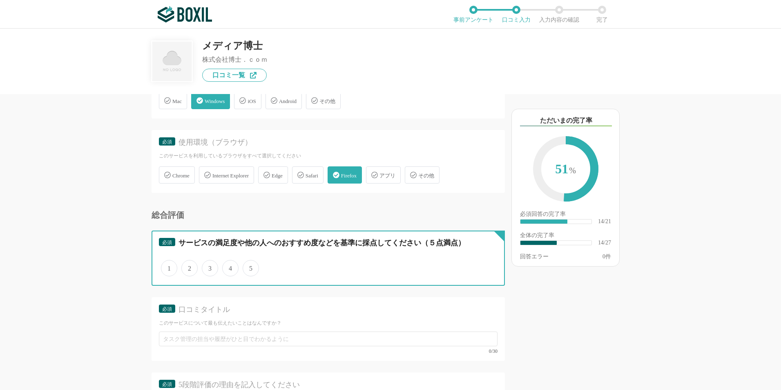
click at [250, 266] on input "5" at bounding box center [247, 263] width 5 height 5
radio input "true"
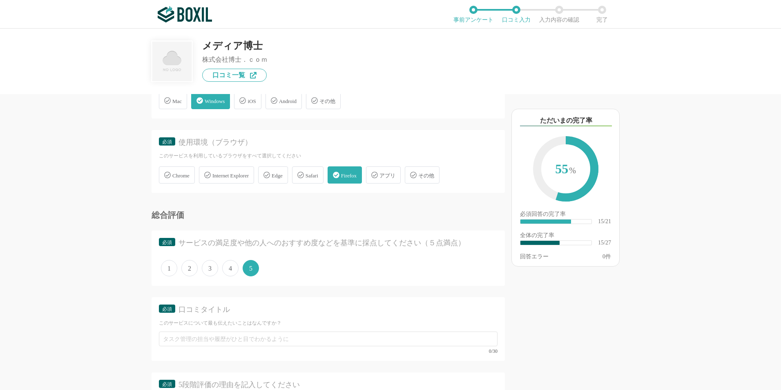
click at [117, 252] on div "他のサービス・ツールと連携していますか？ ※複数選択可 例：Slack、Salesforce 選択したサービス 未選択 必須 導入時に所属していた部署を選択し…" at bounding box center [300, 242] width 408 height 296
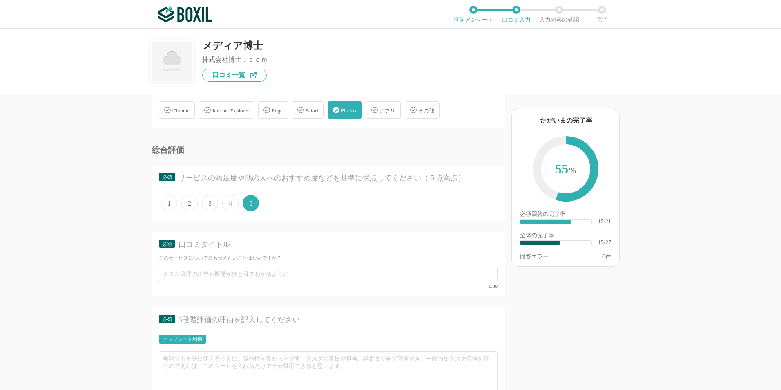
scroll to position [1225, 0]
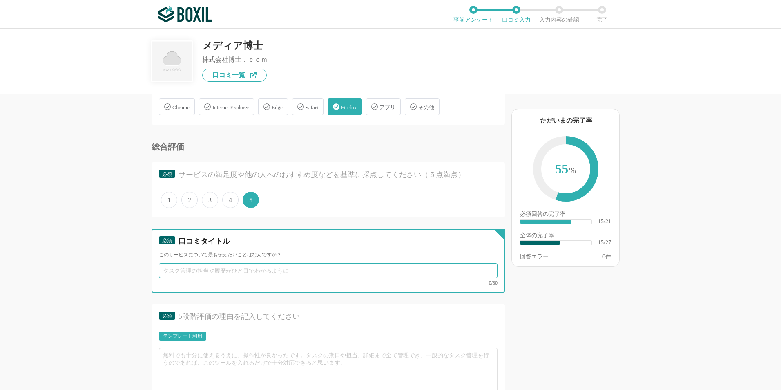
click at [216, 270] on input "text" at bounding box center [328, 270] width 339 height 15
type input "た"
type input "使いやすさも然ることながら担当者への相談、[PERSON_NAME]が最高です"
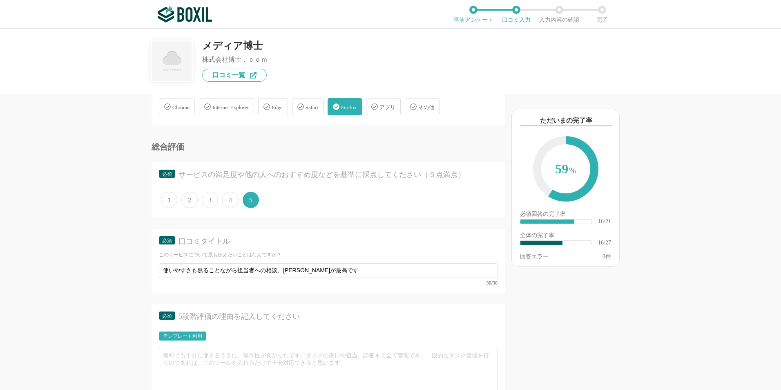
click at [505, 307] on div "以下のキーワードが含まれる口コミが読まれています ただいまの完了率 59 % 必須回答の完了率 ​ 16/21 全体の完了率 ​ 16/27 回答エラー 0 件" at bounding box center [595, 246] width 180 height 288
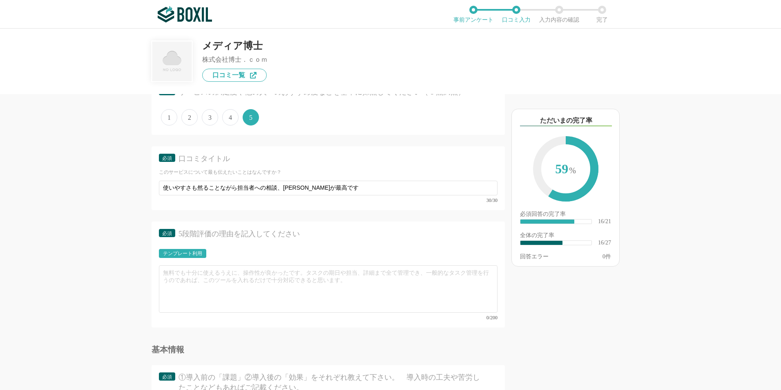
scroll to position [1321, 0]
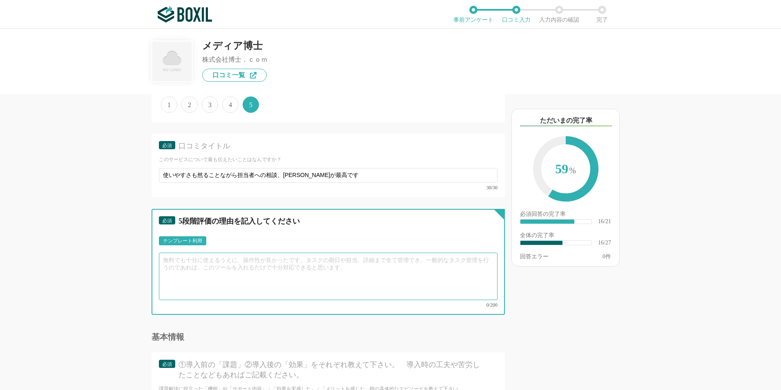
click at [230, 276] on textarea at bounding box center [328, 275] width 339 height 47
click at [261, 279] on textarea at bounding box center [328, 275] width 339 height 47
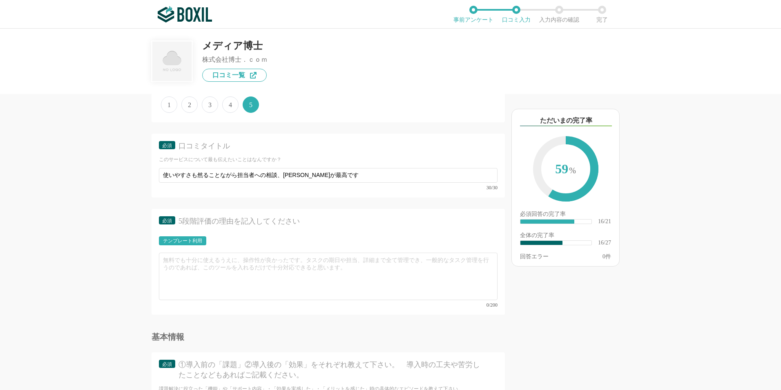
click at [199, 241] on div "テンプレート利用" at bounding box center [182, 240] width 39 height 5
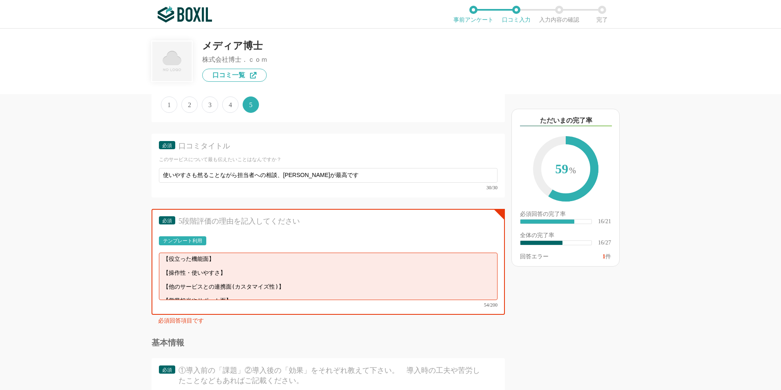
scroll to position [0, 0]
click at [220, 261] on textarea "【役立った機能面】 【操作性・使いやすさ】 【他のサービスとの連携面(カスタマイズ性)】 【営業担当やサポート面】" at bounding box center [328, 275] width 339 height 47
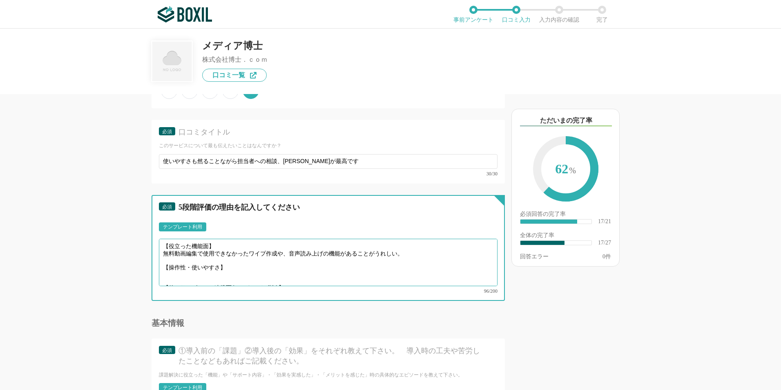
drag, startPoint x: 289, startPoint y: 265, endPoint x: 161, endPoint y: 264, distance: 128.3
click at [161, 264] on textarea "【役立った機能面】 無料動画編集で使用できなかったワイプ作成や、音声読み上げの機能があることがうれしい。 【操作性・使いやすさ】 【他のサービスとの連携面(カ…" at bounding box center [328, 262] width 339 height 47
click at [440, 267] on textarea "【役立った機能面】 無料動画編集で使用できなかったワイプ作成や、音声読み上げの機能があることがうれしい。 【営業担当やサポート面】 動画編集やHPの作成等で色…" at bounding box center [328, 262] width 339 height 47
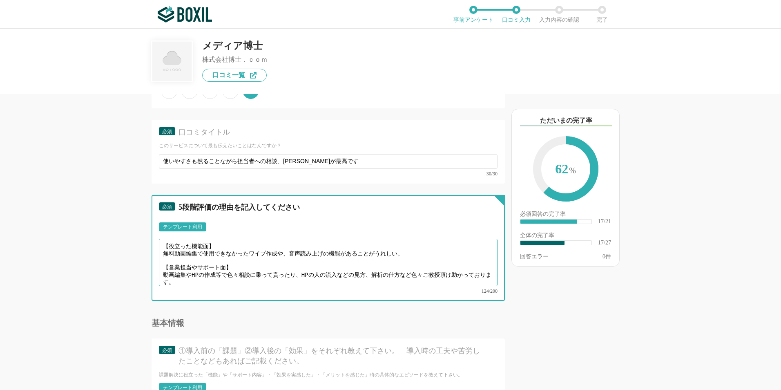
type textarea "【役立った機能面】 無料動画編集で使用できなかったワイプ作成や、音声読み上げの機能があることがうれしい。 【営業担当やサポート面】 動画編集やHPの作成等で色…"
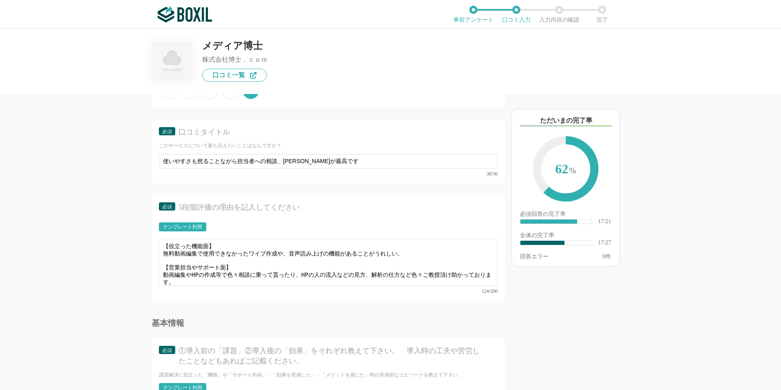
click at [520, 311] on div "以下のキーワードが含まれる口コミが読まれています ただいまの完了率 62 % 必須回答の完了率 ​ 17/21 全体の完了率 ​ 17/27 回答エラー 0 件" at bounding box center [595, 246] width 180 height 288
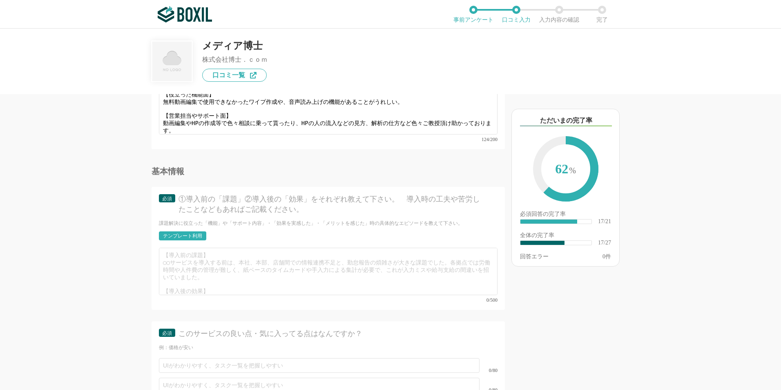
scroll to position [1484, 0]
click at [174, 235] on div "テンプレート利用" at bounding box center [182, 237] width 39 height 5
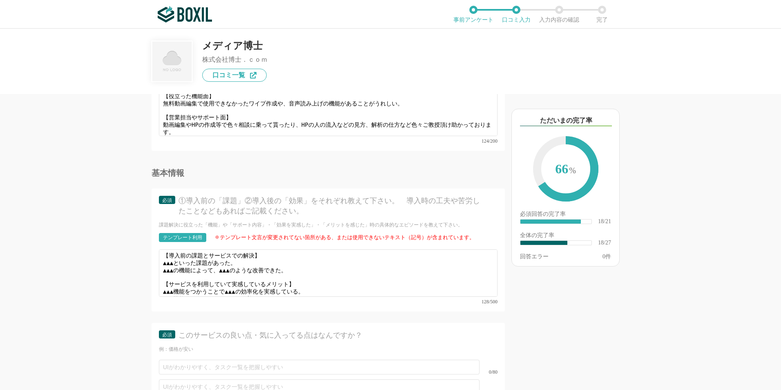
scroll to position [0, 0]
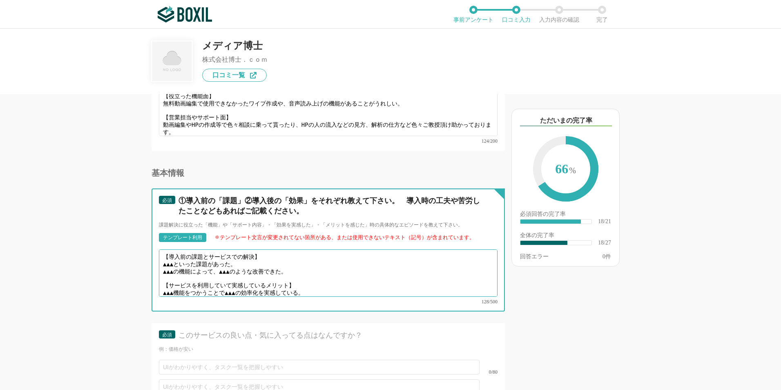
click at [310, 264] on textarea "【導入前の課題とサービスでの解決】 ▲▲▲といった課題があった。 ▲▲▲の機能によって、▲▲▲のような改善できた。 【サービスを利用していて実感しているメリッ…" at bounding box center [328, 272] width 339 height 47
drag, startPoint x: 162, startPoint y: 257, endPoint x: 299, endPoint y: 265, distance: 137.1
click at [299, 265] on textarea "【導入前の課題とサービスでの解決】 ▲▲▲といった課題があった。 ▲▲▲の機能によって、▲▲▲のような改善できた。 【サービスを利用していて実感しているメリッ…" at bounding box center [328, 272] width 339 height 47
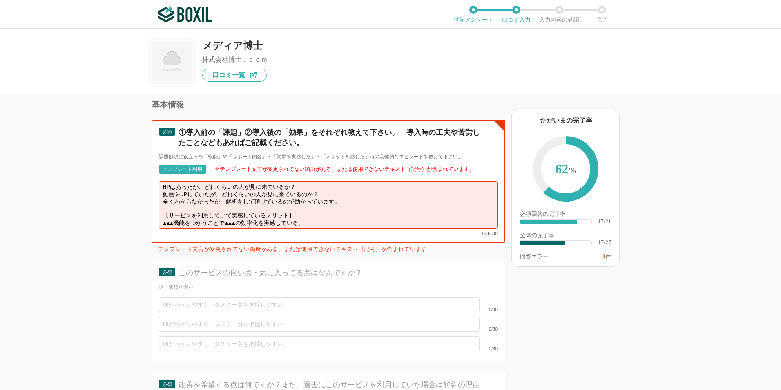
scroll to position [11, 0]
drag, startPoint x: 303, startPoint y: 213, endPoint x: 157, endPoint y: 208, distance: 145.5
click at [157, 208] on div "必須 ①導入前の「課題」②導入後の「効果」をそれぞれ教えて下さい。　導入時の工夫や苦労したことなどもあればご記載ください。 課題解決に役立った「機能」や「サポ…" at bounding box center [328, 181] width 353 height 123
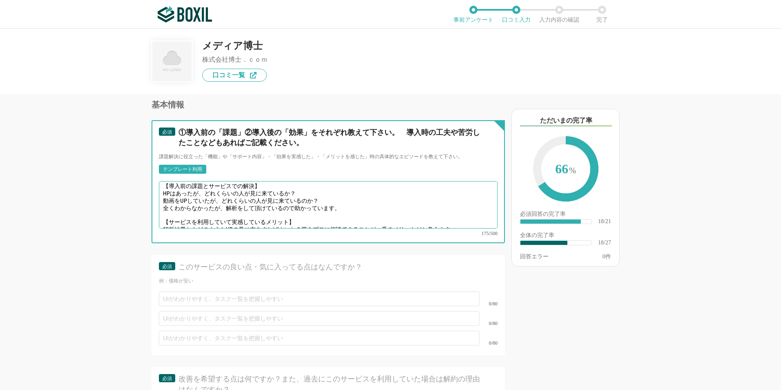
type textarea "【導入前の課題とサービスでの解決】 HPはあったが、どれくらいの人が見に来ているか？ 動画をUPしていたが、どれくらいの人が見に来ているのか？ 全くわからなか…"
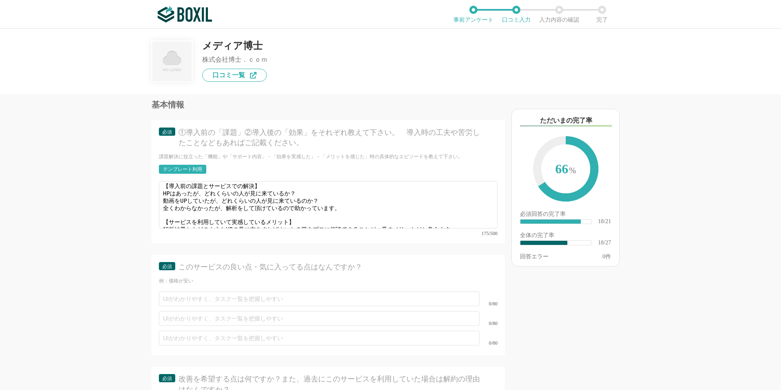
click at [688, 270] on div "他のサービス・ツールと連携していますか？ ※複数選択可 例：Slack、Salesforce 選択したサービス 未選択 必須 導入時に所属していた部署を選択し…" at bounding box center [390, 209] width 781 height 361
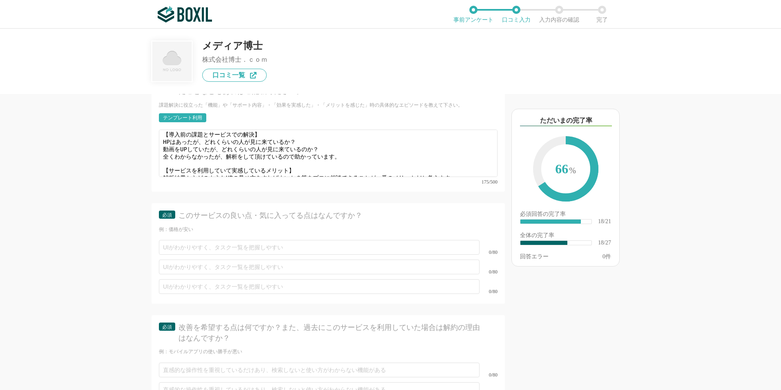
scroll to position [1607, 0]
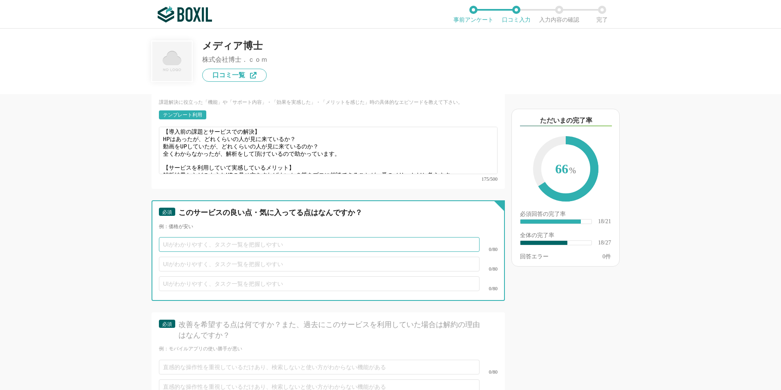
click at [355, 239] on input "text" at bounding box center [319, 244] width 321 height 15
click at [310, 237] on input "text" at bounding box center [319, 244] width 321 height 15
type input "UIはわかりやすい。"
click at [281, 257] on input "text" at bounding box center [319, 264] width 321 height 15
type input "視覚的に機能が想像できるのでわかりやすい"
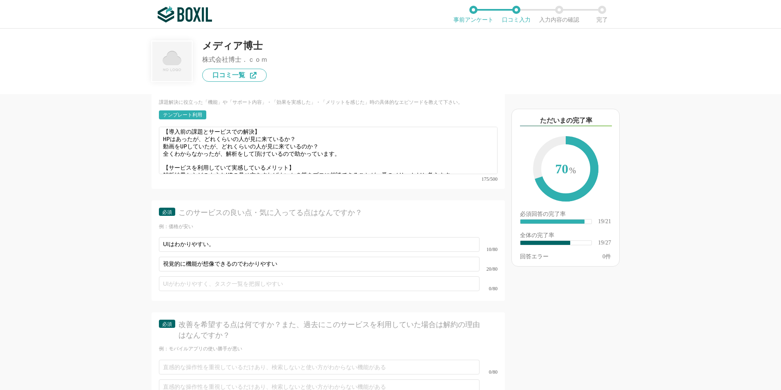
click at [571, 337] on div "以下のキーワードが含まれる口コミが読まれています ただいまの完了率 70 % 必須回答の完了率 ​ 19/21 全体の完了率 ​ 19/27 回答エラー 0 件" at bounding box center [595, 246] width 180 height 288
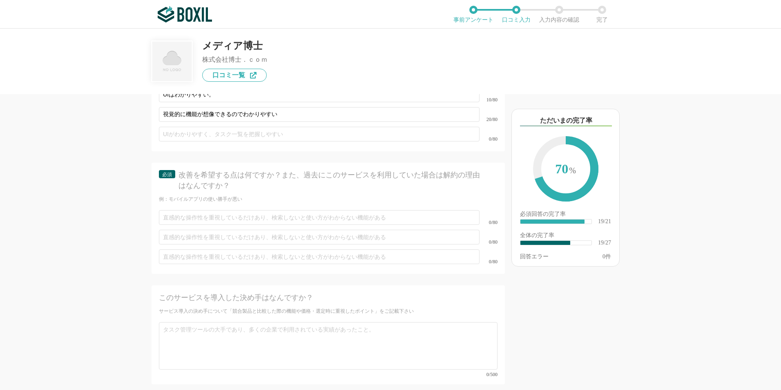
scroll to position [1770, 0]
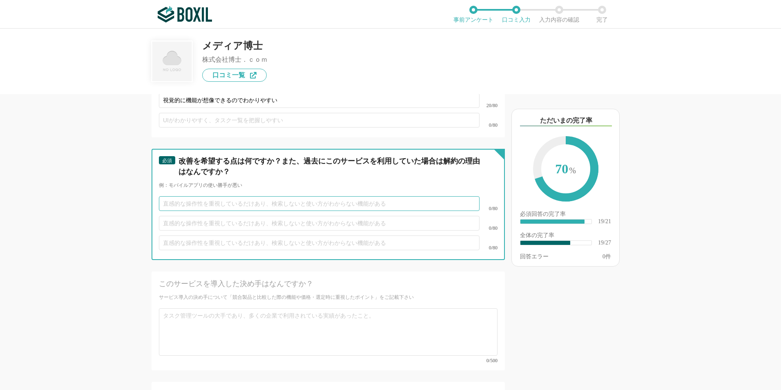
click at [253, 196] on input "text" at bounding box center [319, 203] width 321 height 15
type input "動画を生成するのに時間がかかる。"
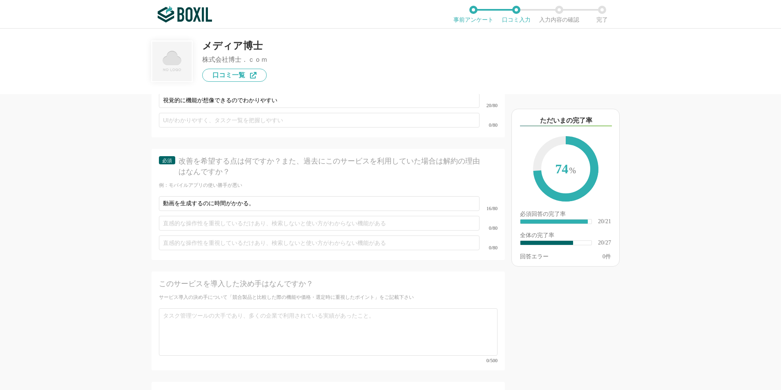
click at [105, 208] on div "他のサービス・ツールと連携していますか？ ※複数選択可 例：Slack、Salesforce 選択したサービス 未選択 必須 導入時に所属していた部署を選択し…" at bounding box center [300, 242] width 408 height 296
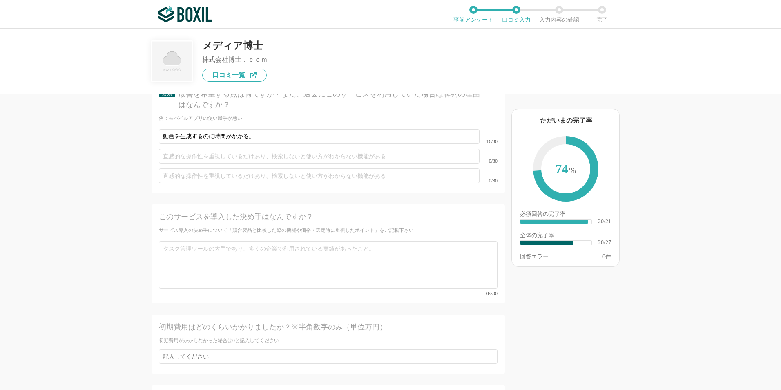
scroll to position [1838, 0]
click at [132, 235] on div "他のサービス・ツールと連携していますか？ ※複数選択可 例：Slack、Salesforce 選択したサービス 未選択 必須 導入時に所属していた部署を選択し…" at bounding box center [300, 242] width 408 height 296
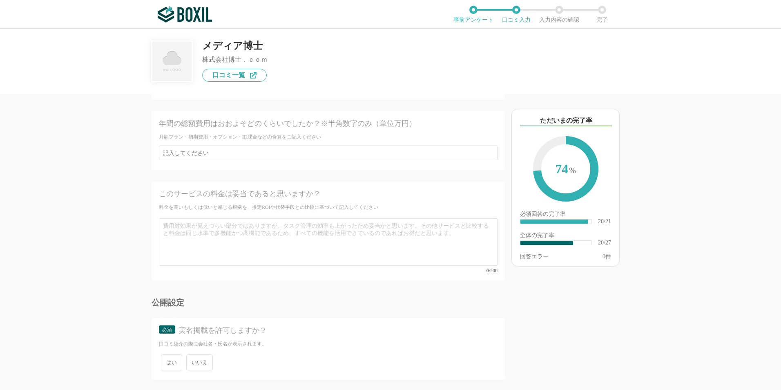
scroll to position [2124, 0]
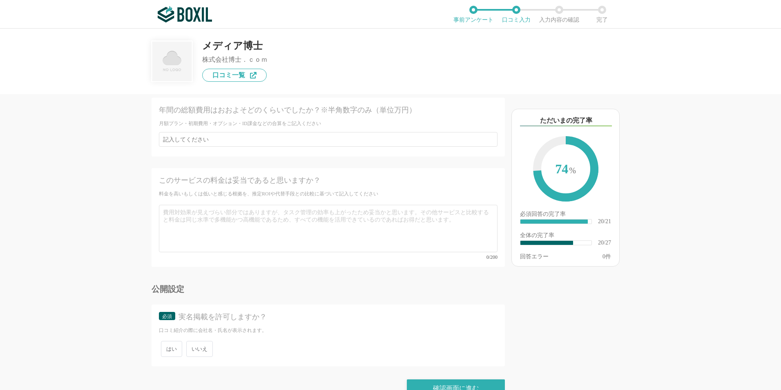
click at [194, 341] on span "いいえ" at bounding box center [199, 349] width 27 height 16
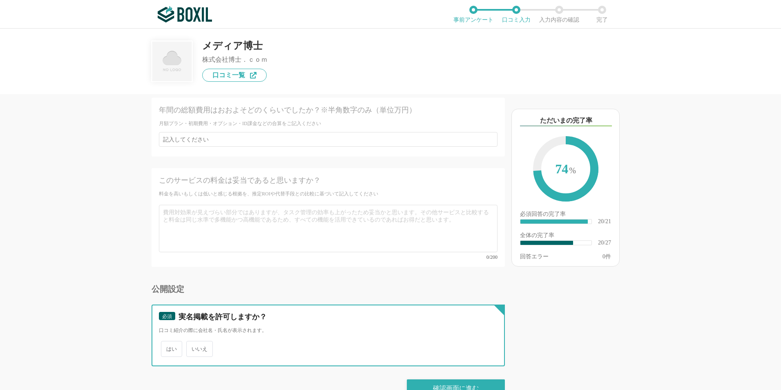
click at [194, 342] on input "いいえ" at bounding box center [190, 344] width 5 height 5
radio input "true"
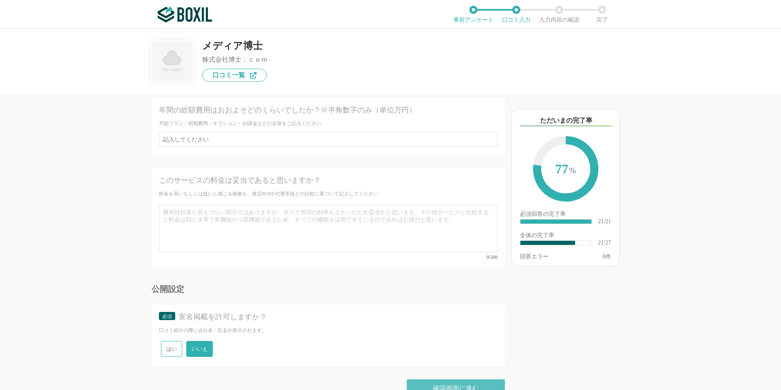
click at [444, 379] on div "確認画面に進む" at bounding box center [456, 388] width 98 height 18
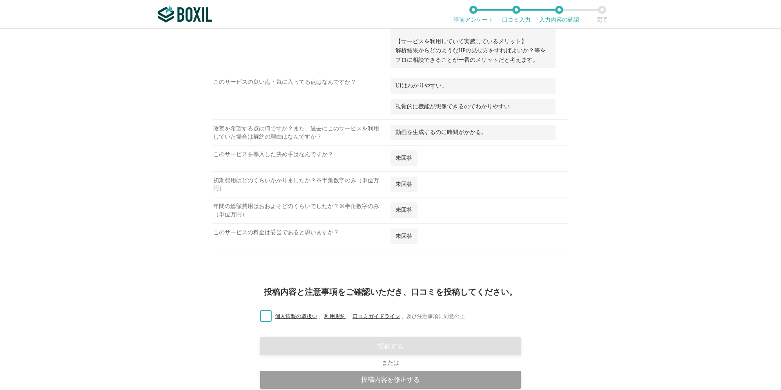
scroll to position [885, 0]
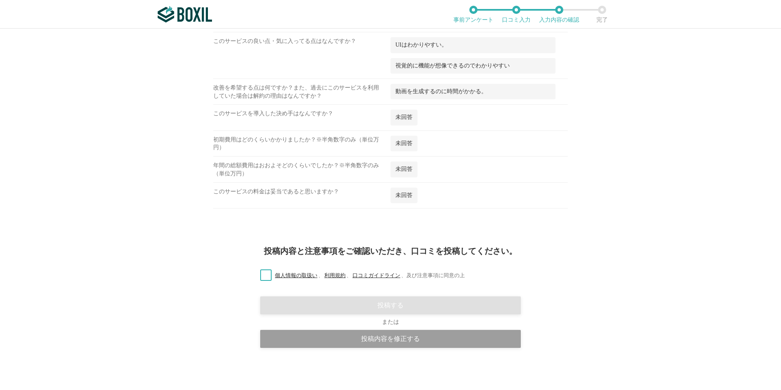
click at [266, 278] on label "個人情報の取扱い 、 利用規約 、 口コミガイドライン 、 及び注意事項に同意の上" at bounding box center [359, 275] width 211 height 9
click at [0, 0] on input "個人情報の取扱い 、 利用規約 、 口コミガイドライン 、 及び注意事項に同意の上" at bounding box center [0, 0] width 0 height 0
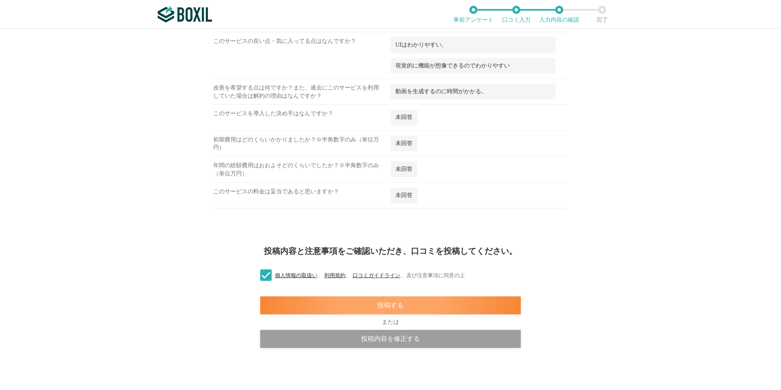
click at [446, 300] on div "投稿する" at bounding box center [390, 305] width 261 height 18
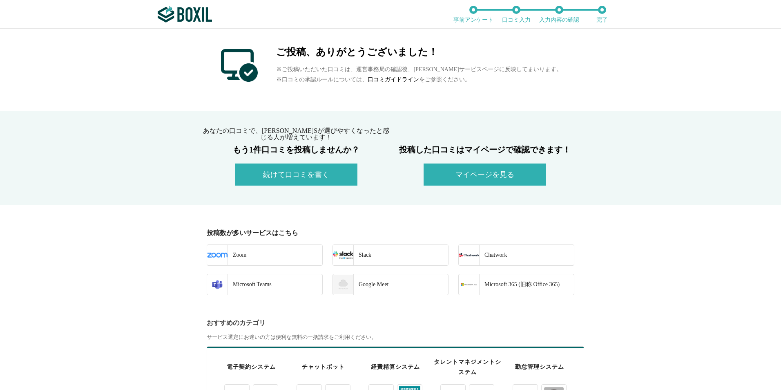
click at [515, 176] on button "マイページを見る" at bounding box center [485, 174] width 123 height 22
